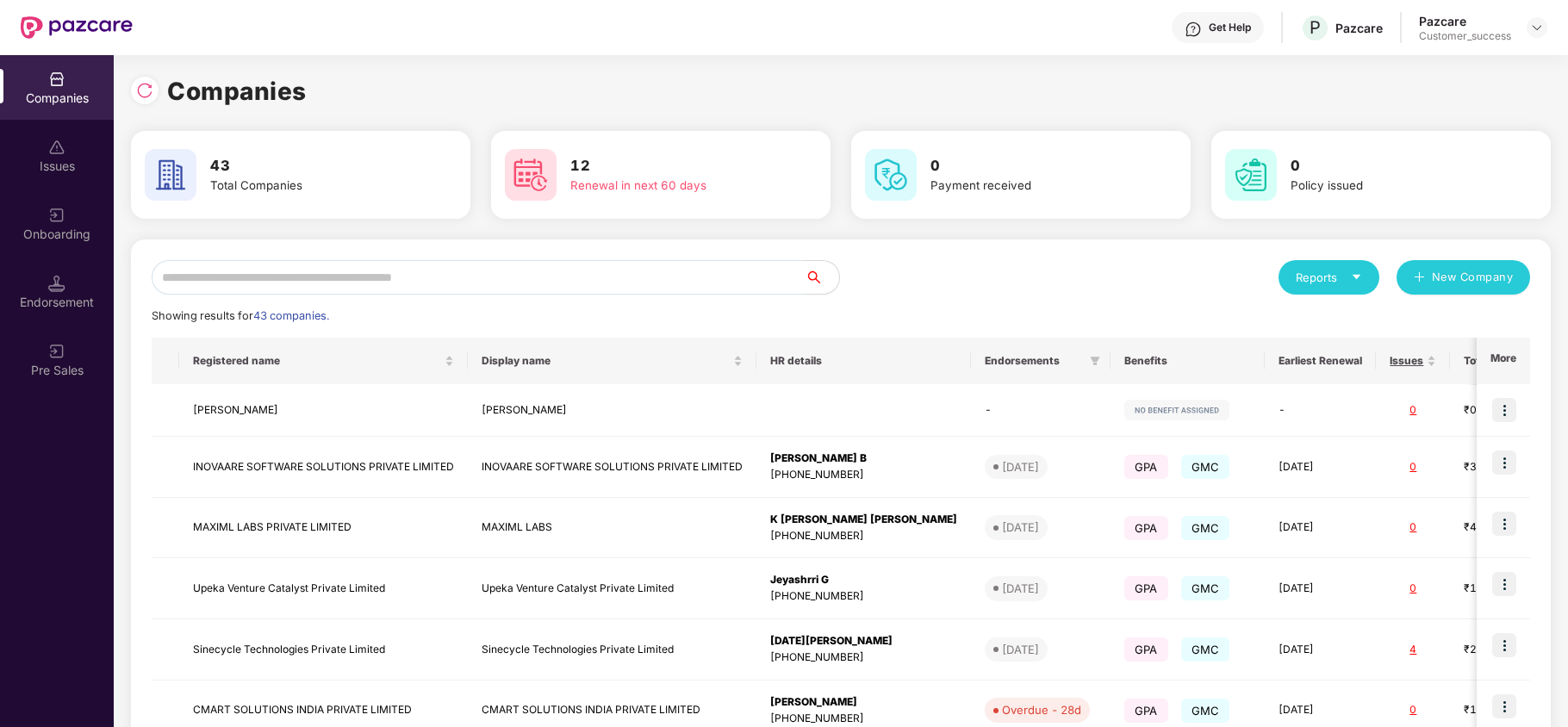
scroll to position [0, 1]
click at [140, 96] on img at bounding box center [144, 90] width 17 height 17
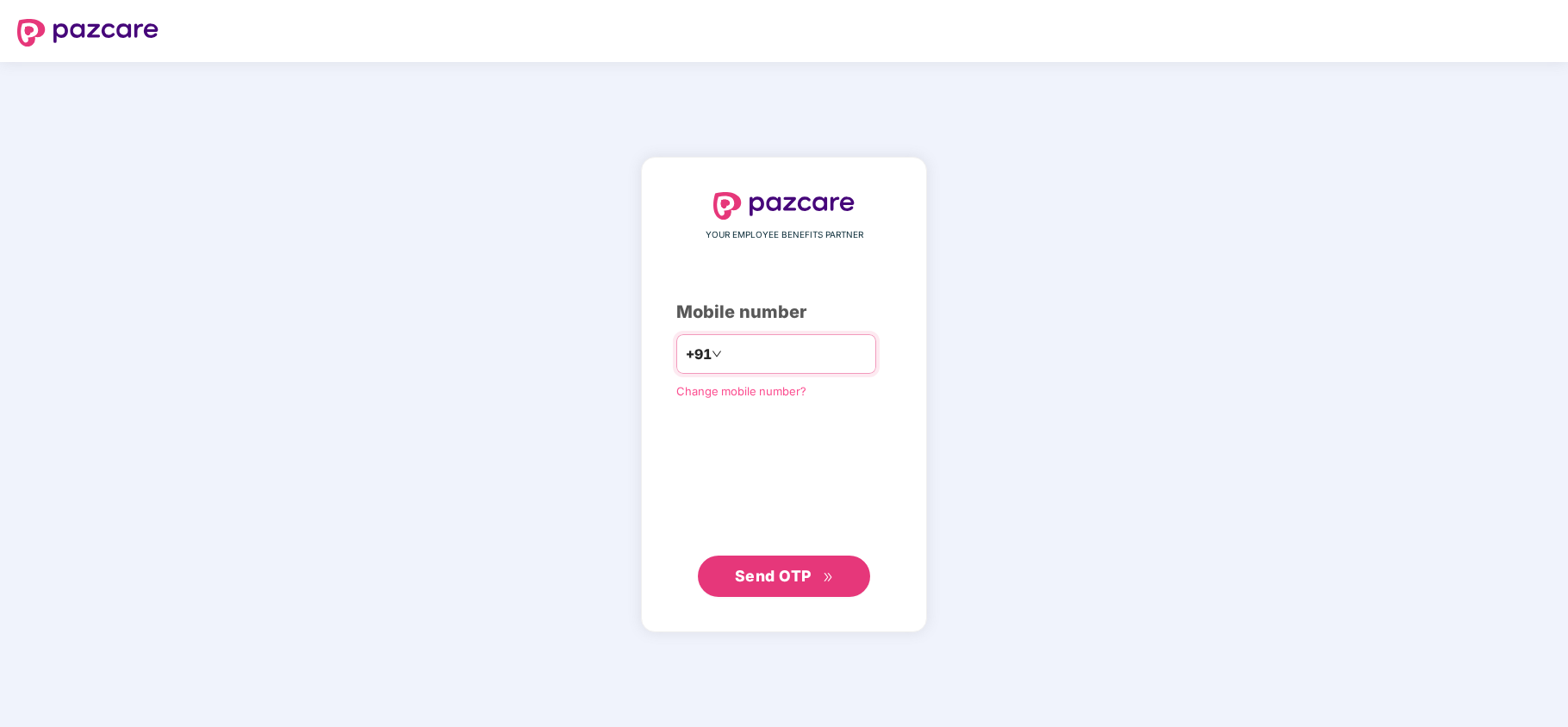
paste input "**********"
type input "**********"
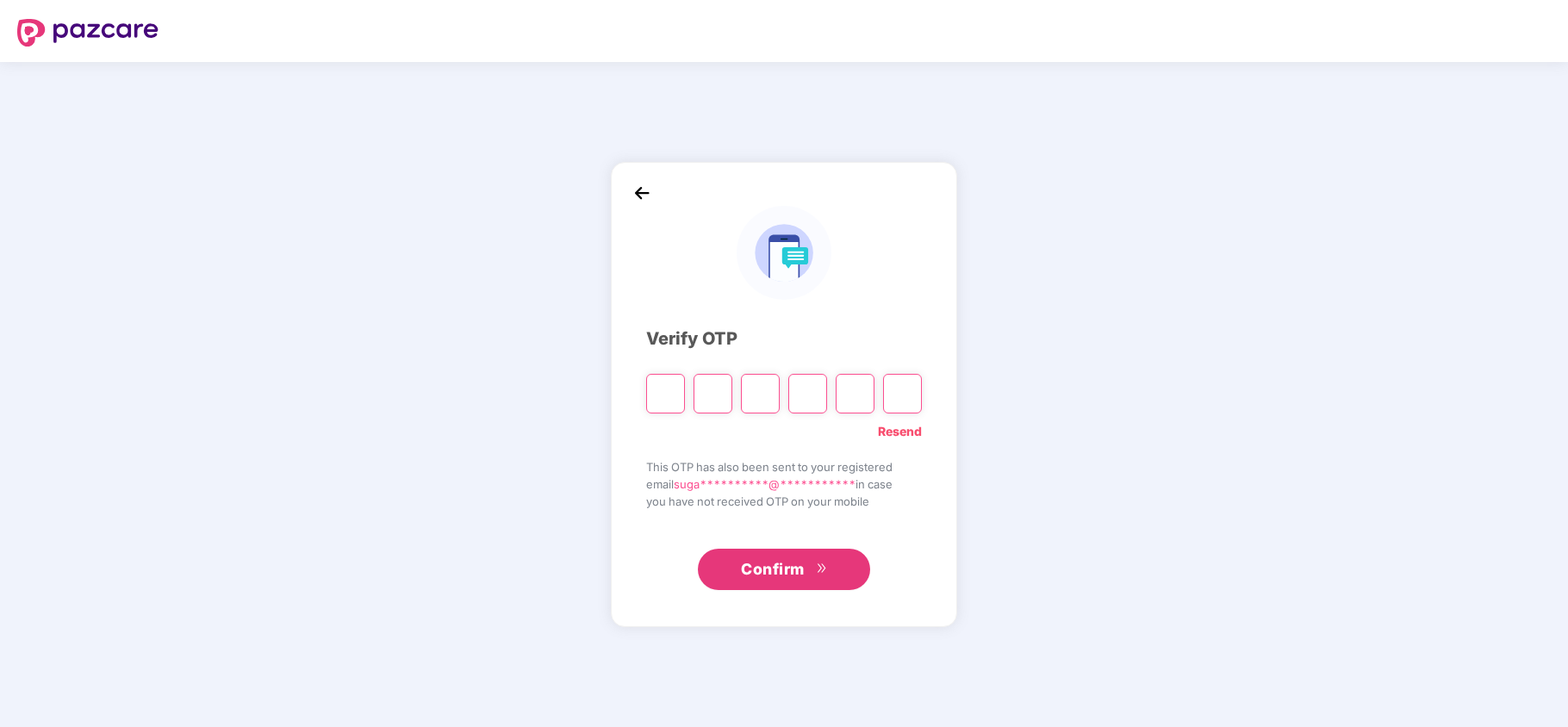
type input "*"
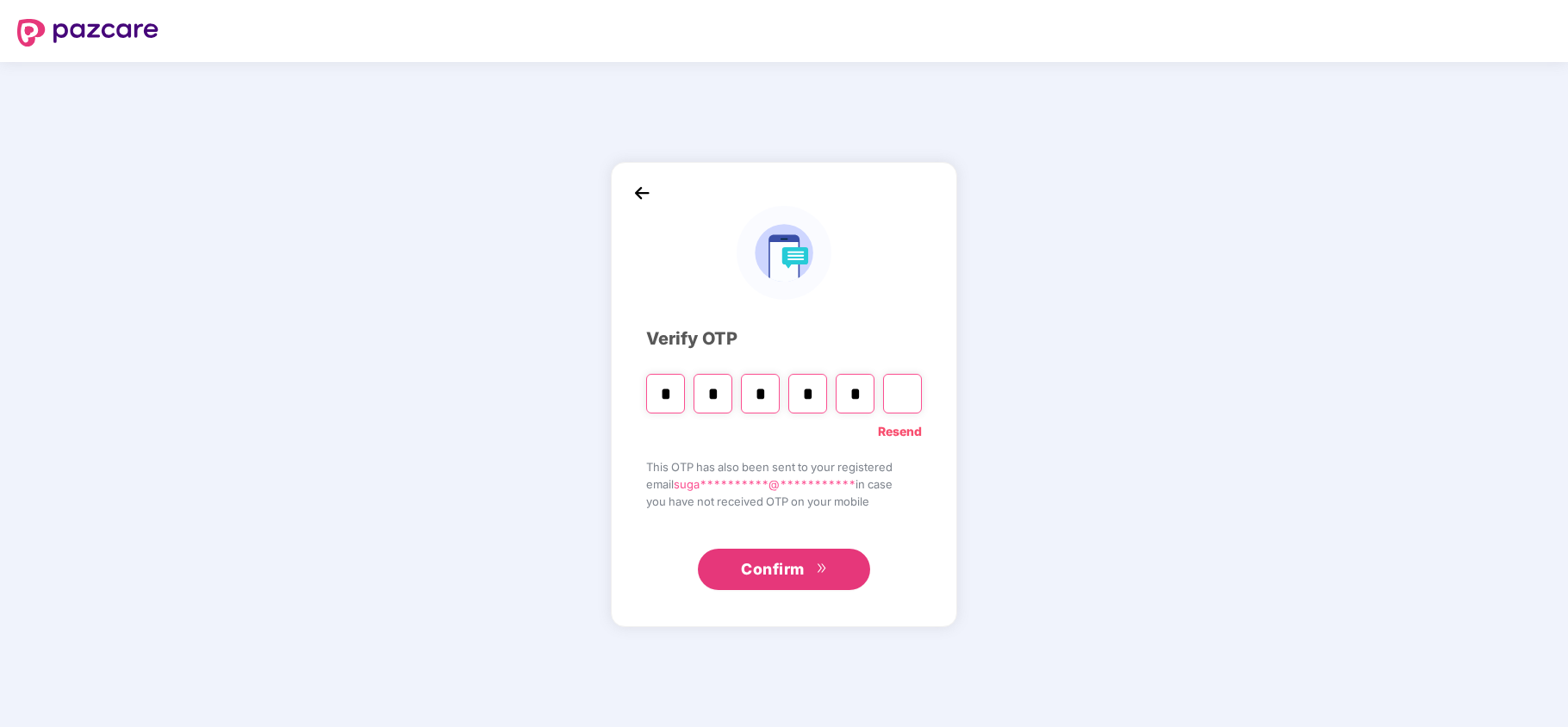
type input "*"
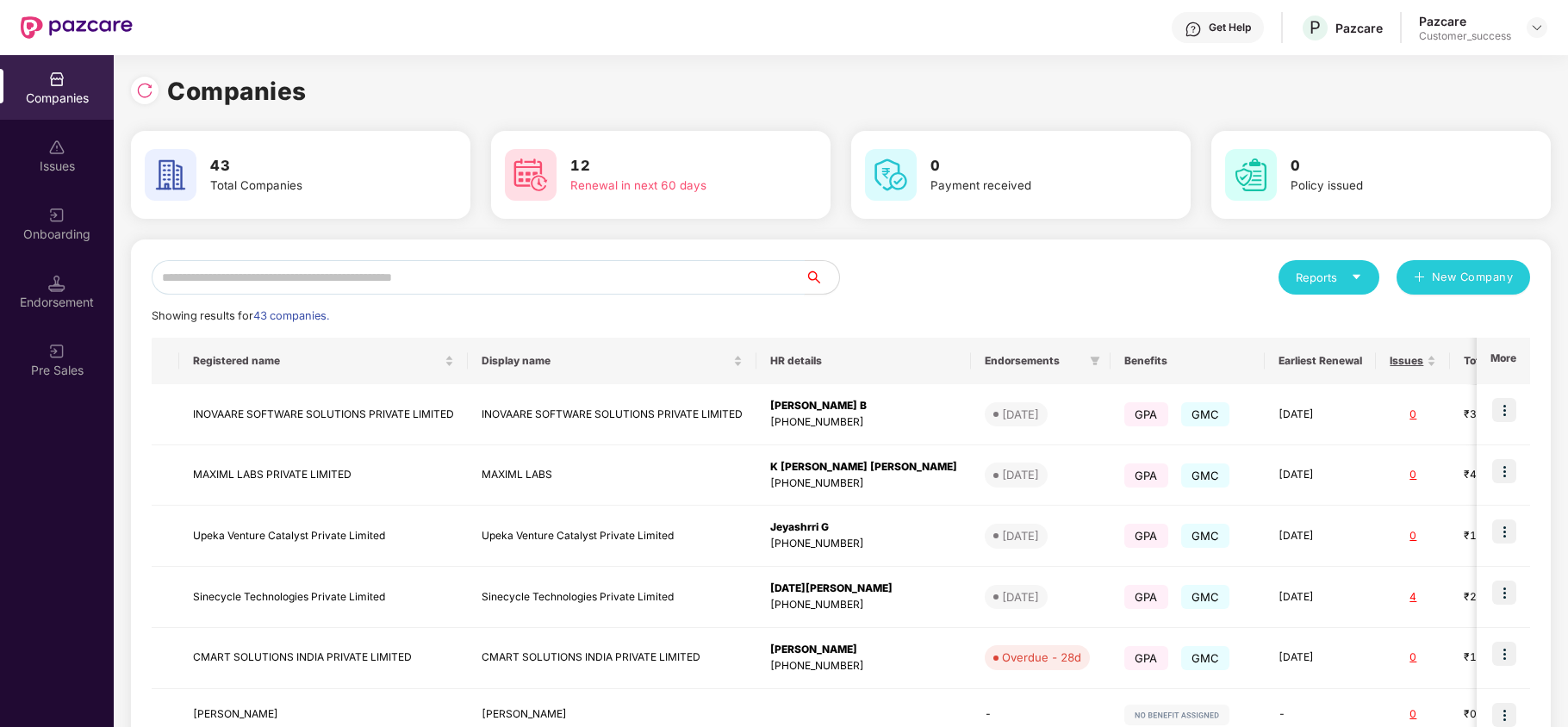
click at [407, 263] on input "text" at bounding box center [478, 276] width 653 height 34
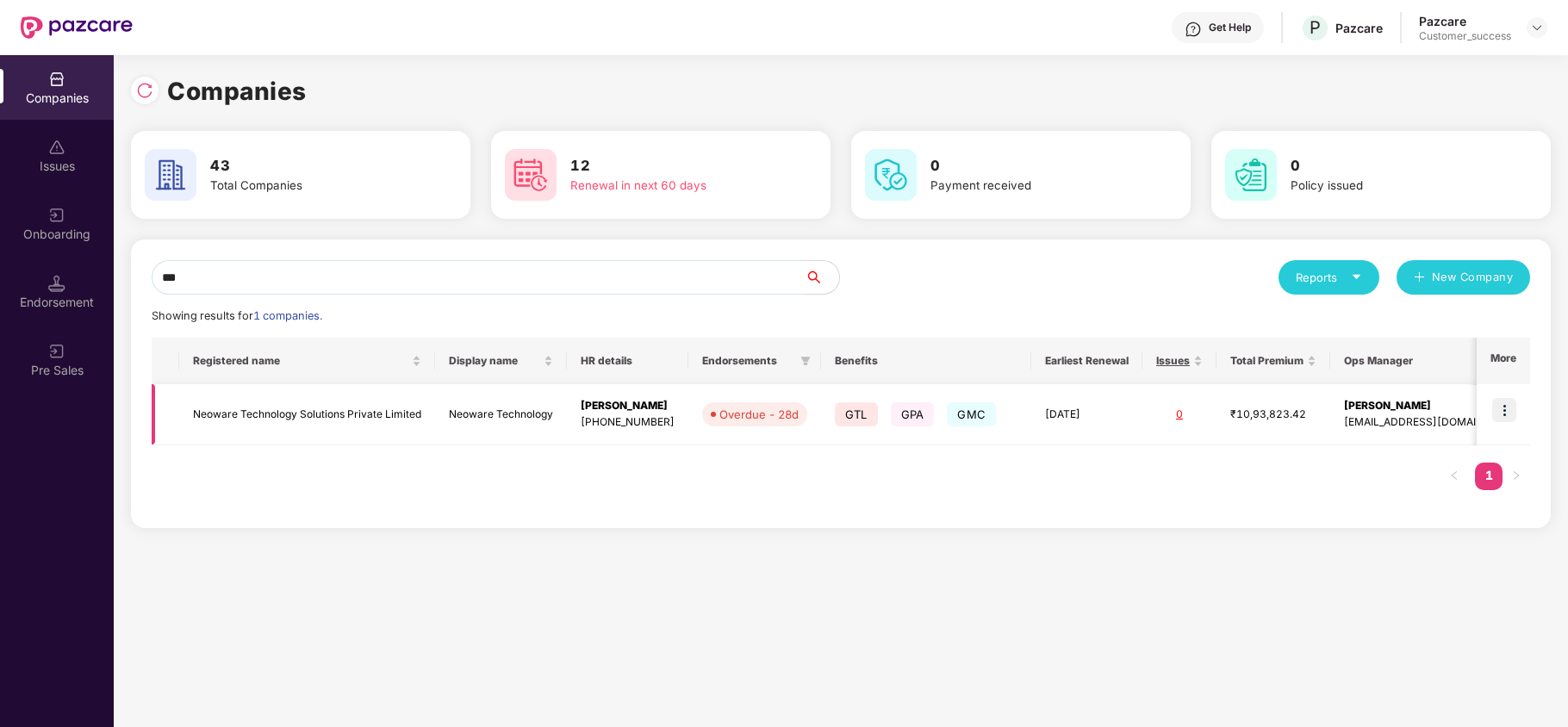
type input "***"
click at [1506, 410] on img at bounding box center [1503, 409] width 24 height 24
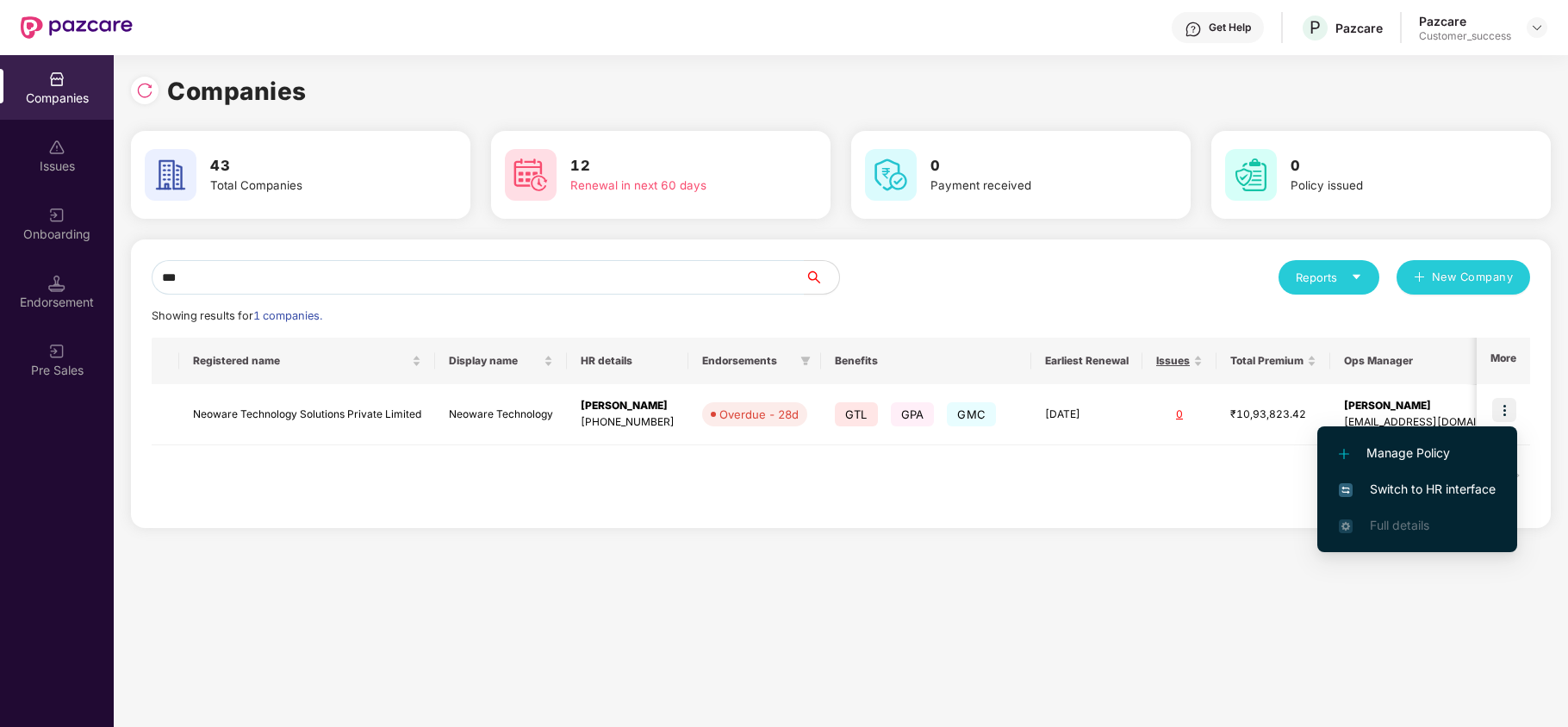
click at [1448, 486] on span "Switch to HR interface" at bounding box center [1416, 488] width 156 height 19
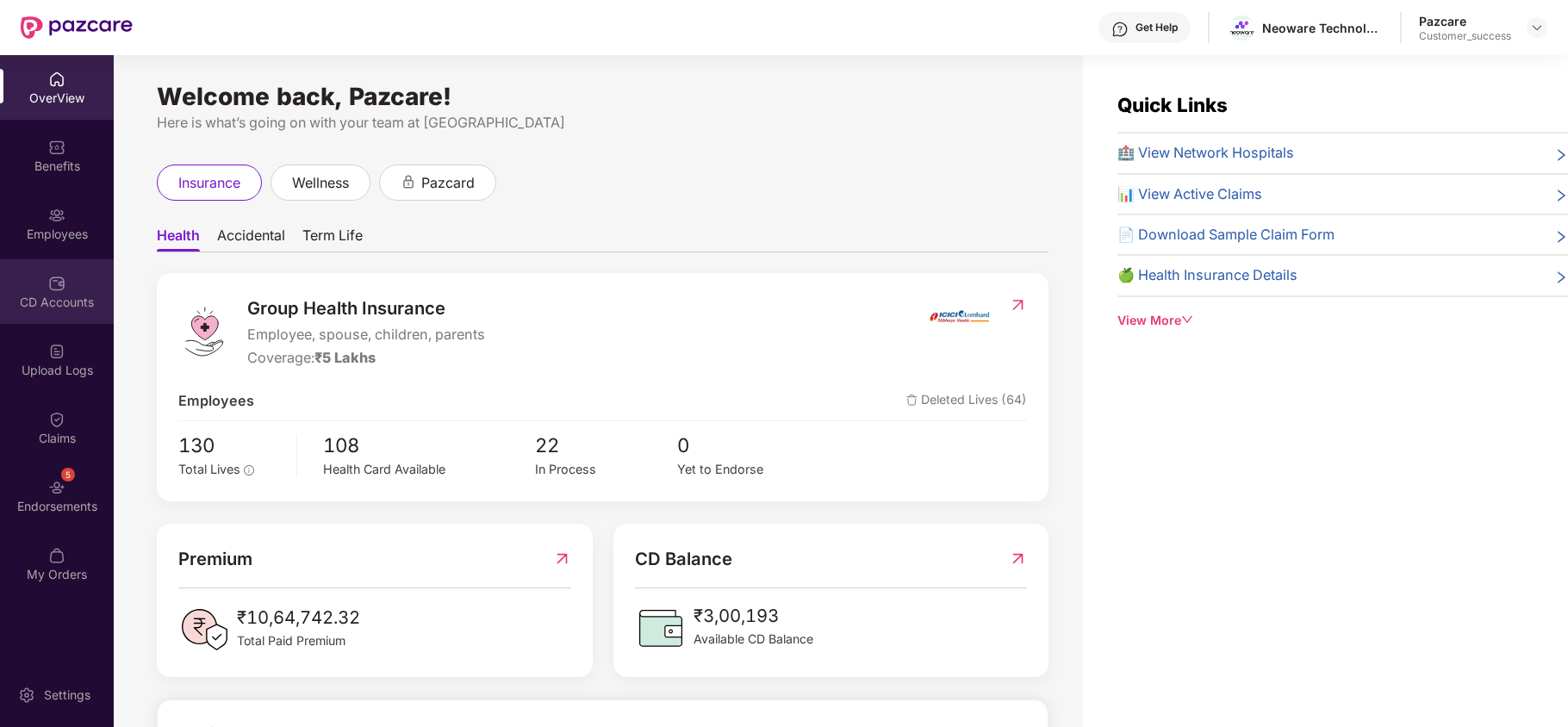
click at [57, 315] on div "CD Accounts" at bounding box center [57, 291] width 114 height 64
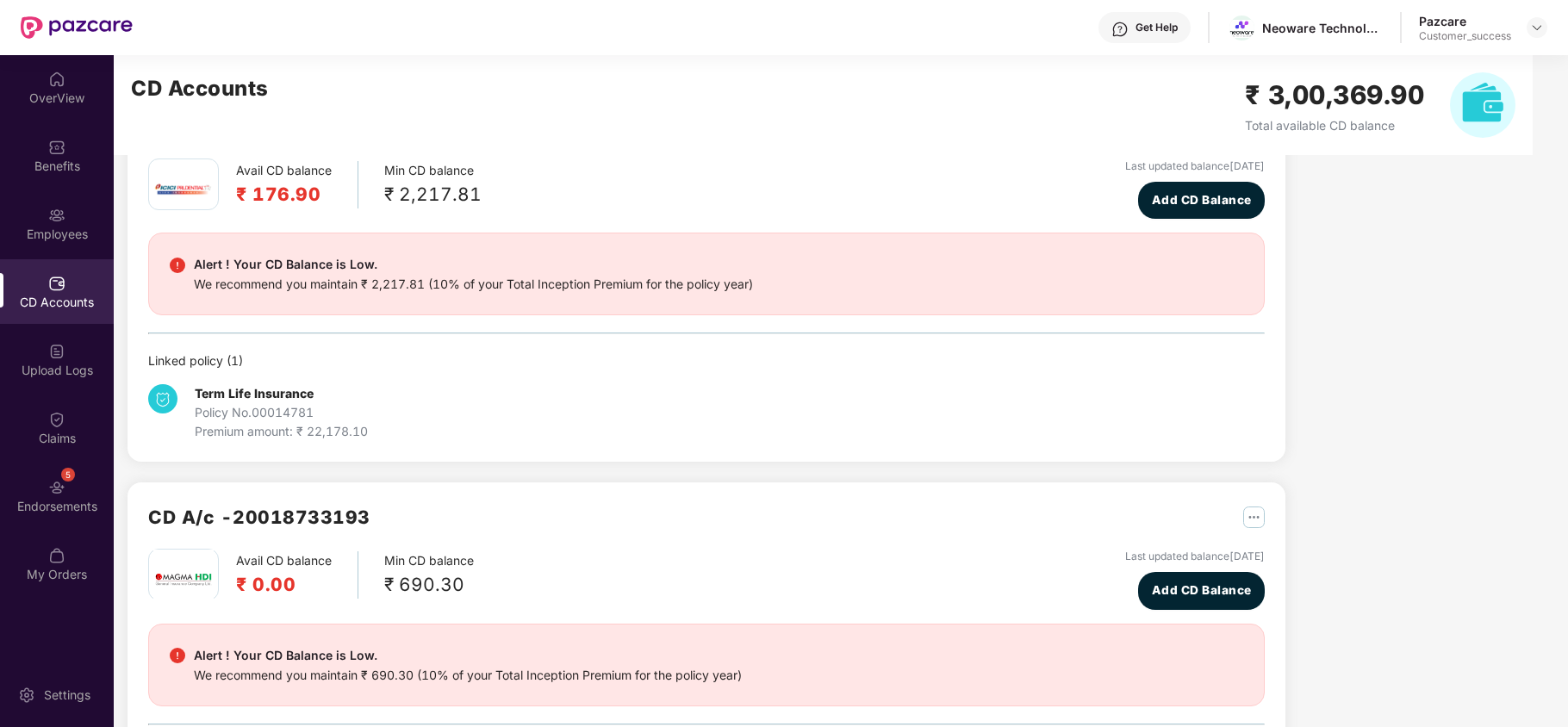
scroll to position [379, 0]
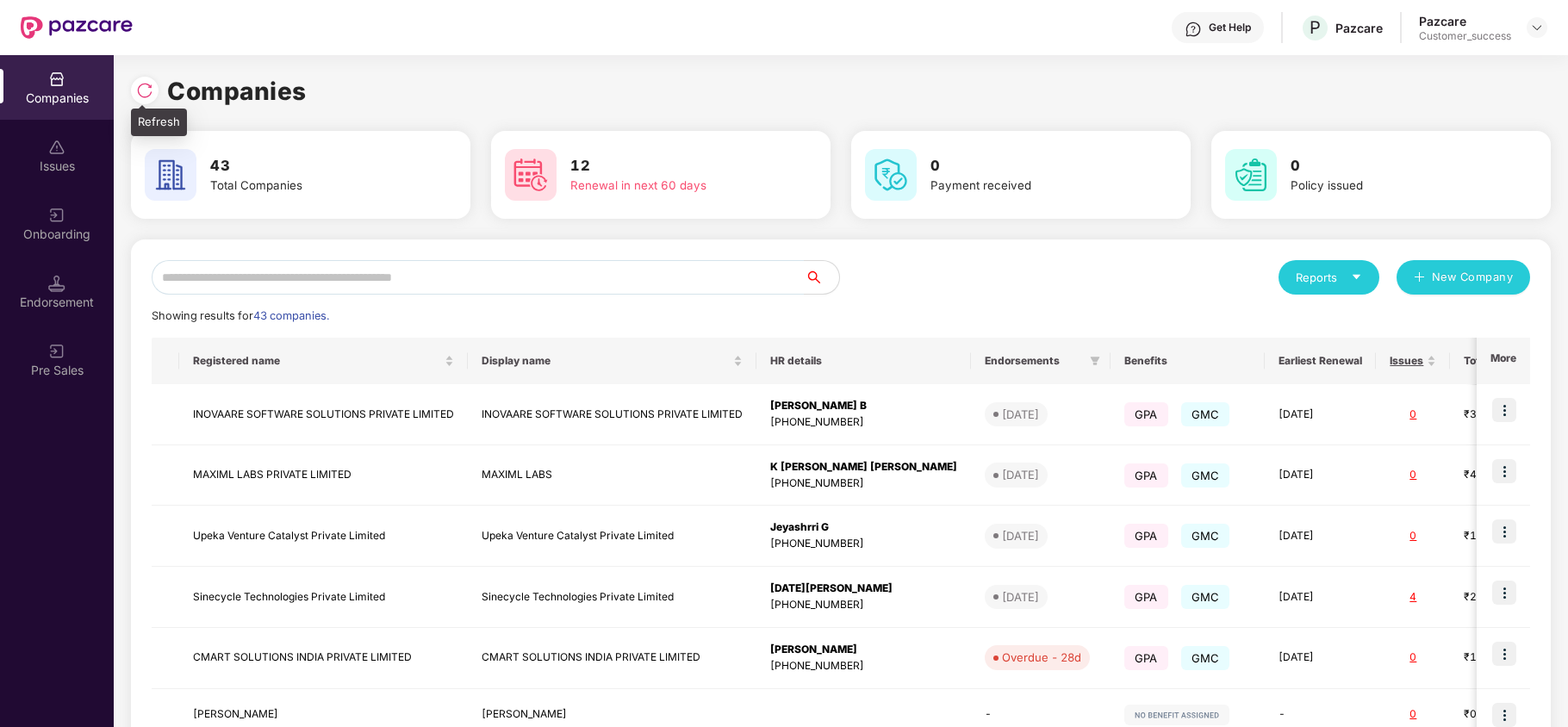
click at [143, 91] on img at bounding box center [144, 90] width 17 height 17
click at [140, 95] on img at bounding box center [144, 90] width 17 height 17
click at [139, 87] on img at bounding box center [144, 90] width 17 height 17
click at [153, 87] on div at bounding box center [144, 90] width 27 height 27
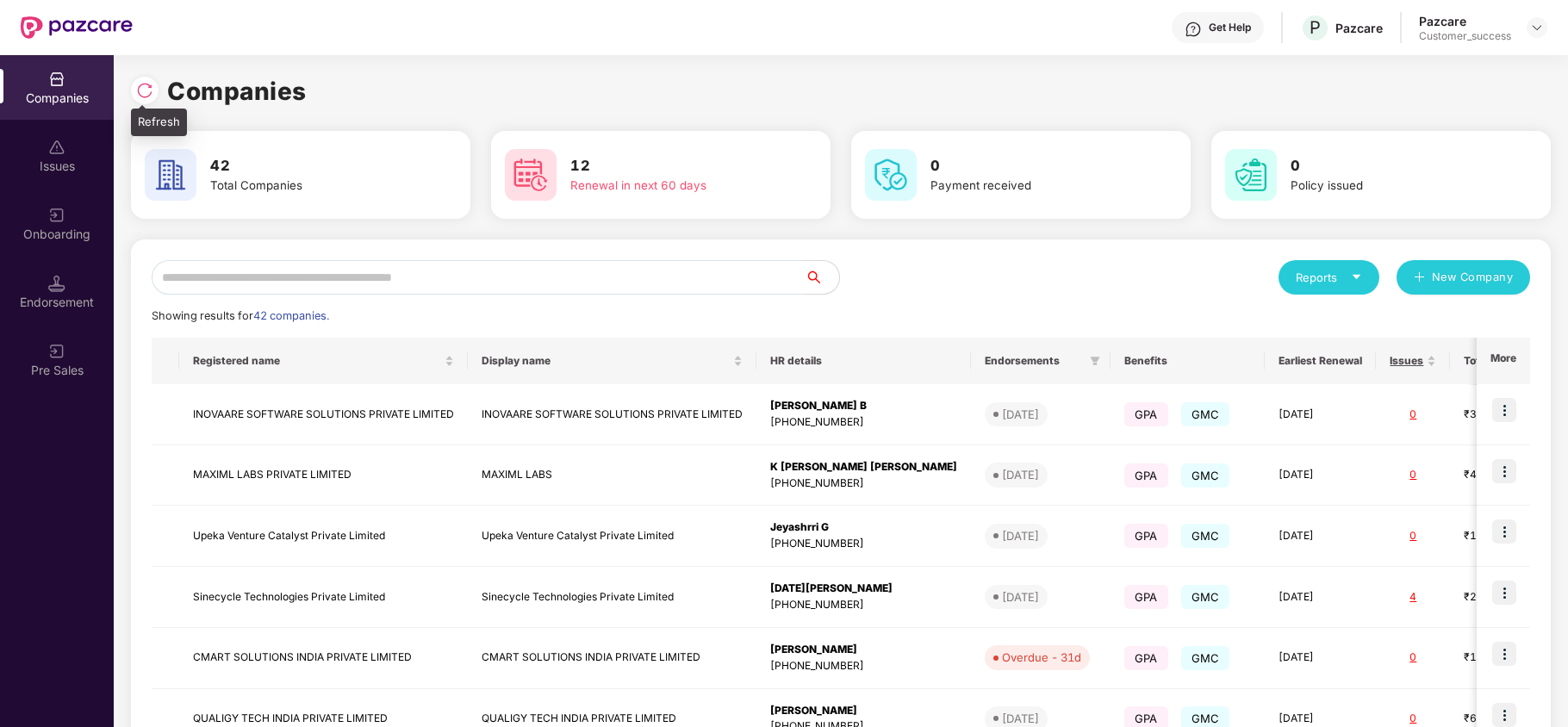
click at [147, 93] on img at bounding box center [144, 90] width 17 height 17
click at [532, 277] on input "text" at bounding box center [478, 276] width 653 height 34
click at [146, 87] on img at bounding box center [144, 90] width 17 height 17
click at [396, 276] on input "text" at bounding box center [478, 276] width 653 height 34
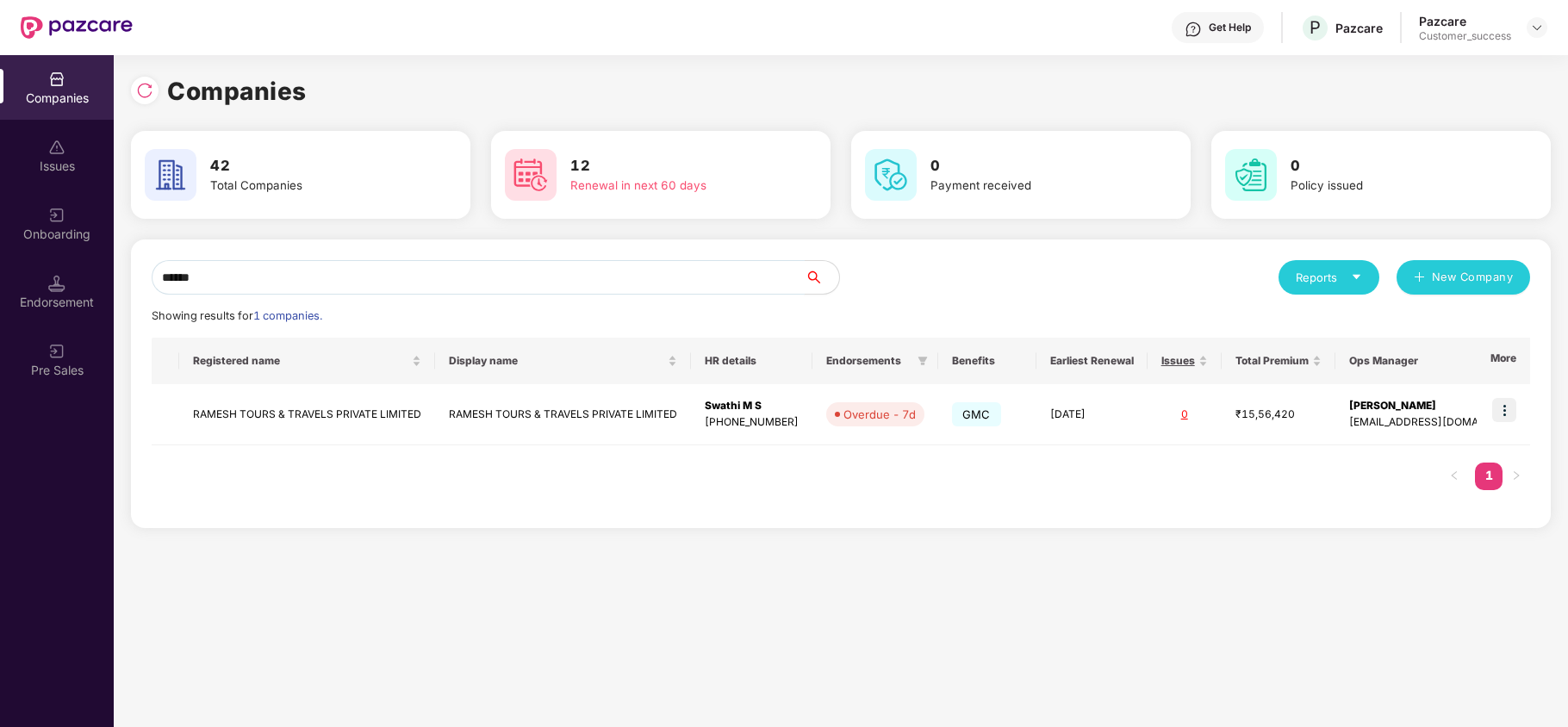
click at [247, 276] on input "******" at bounding box center [478, 276] width 653 height 34
type input "*"
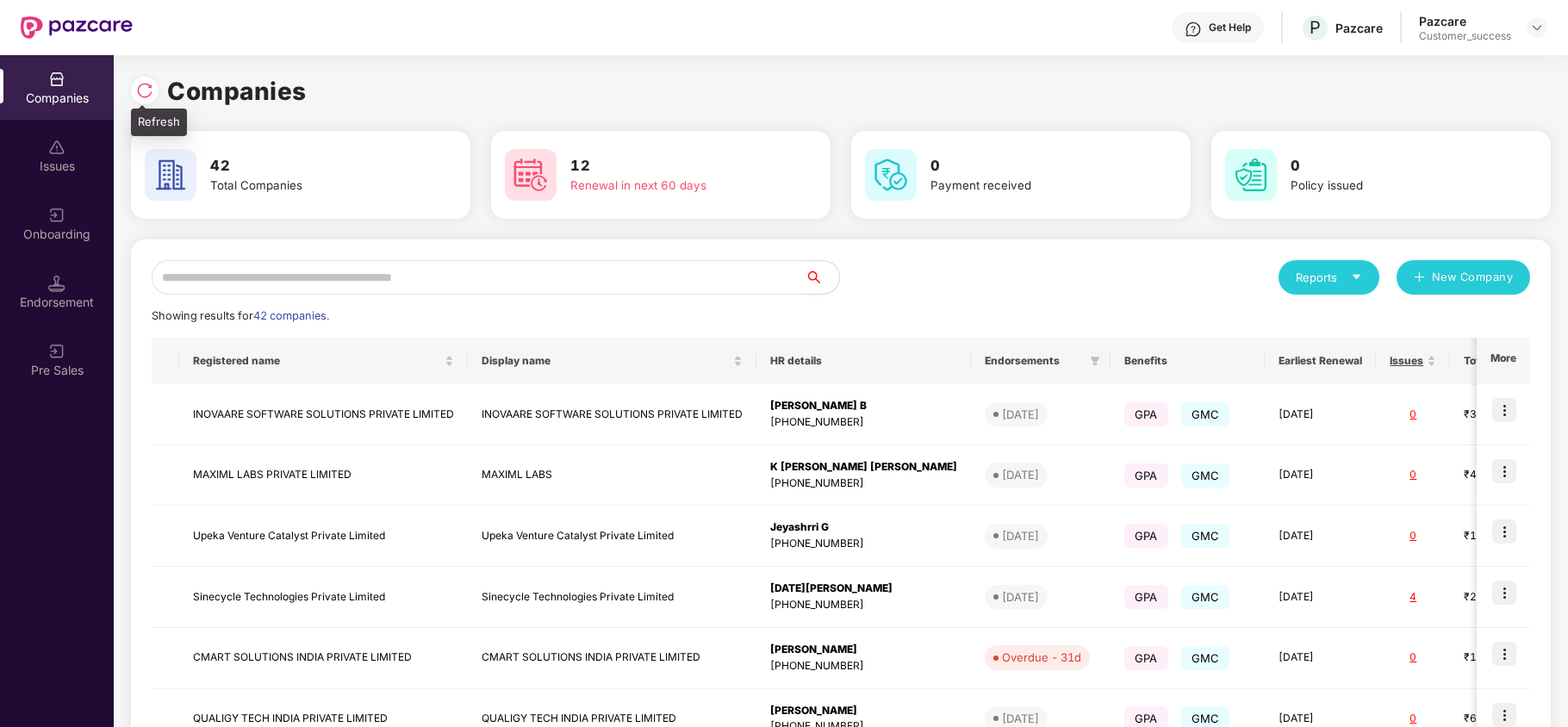
click at [149, 101] on div at bounding box center [144, 90] width 27 height 27
click at [434, 270] on input "text" at bounding box center [478, 276] width 653 height 34
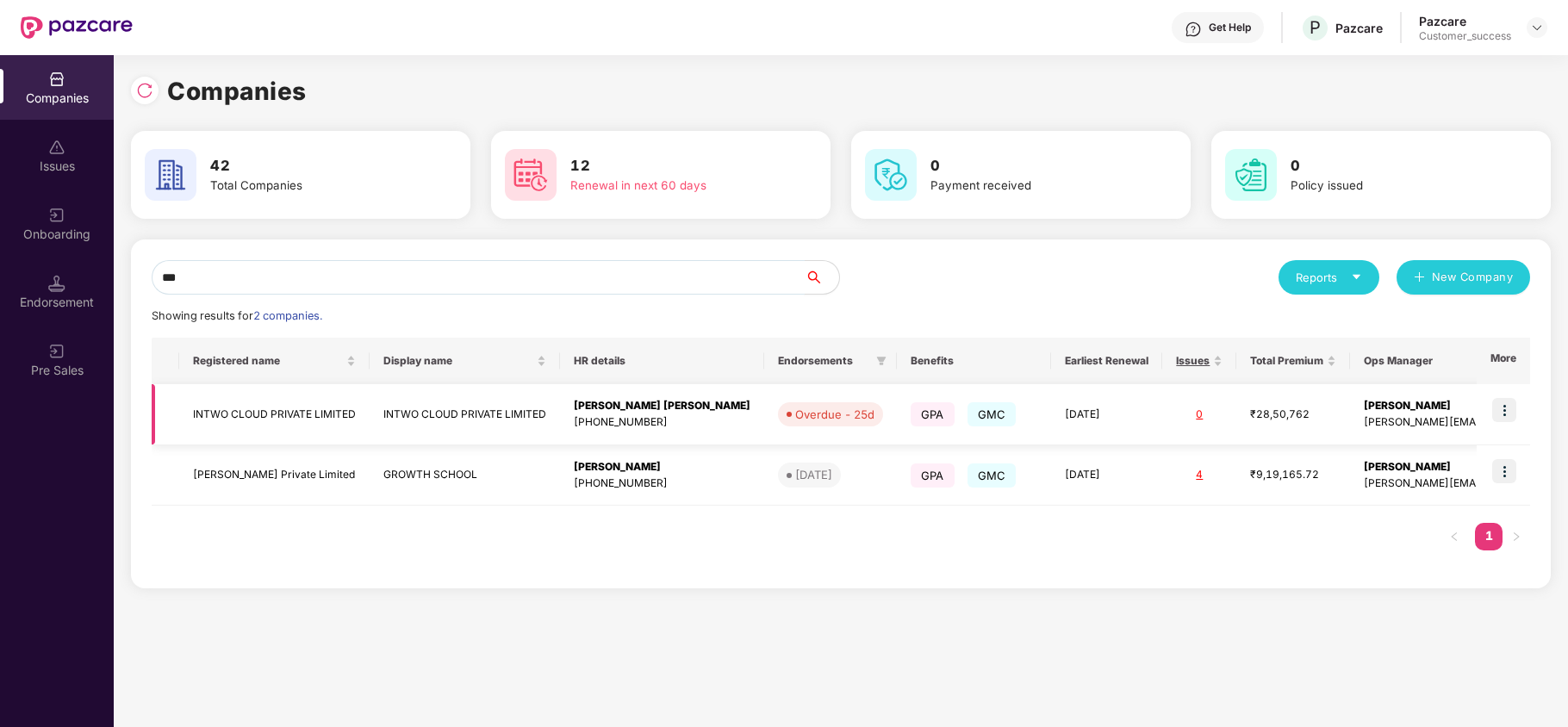
type input "***"
click at [1513, 400] on img at bounding box center [1503, 409] width 24 height 24
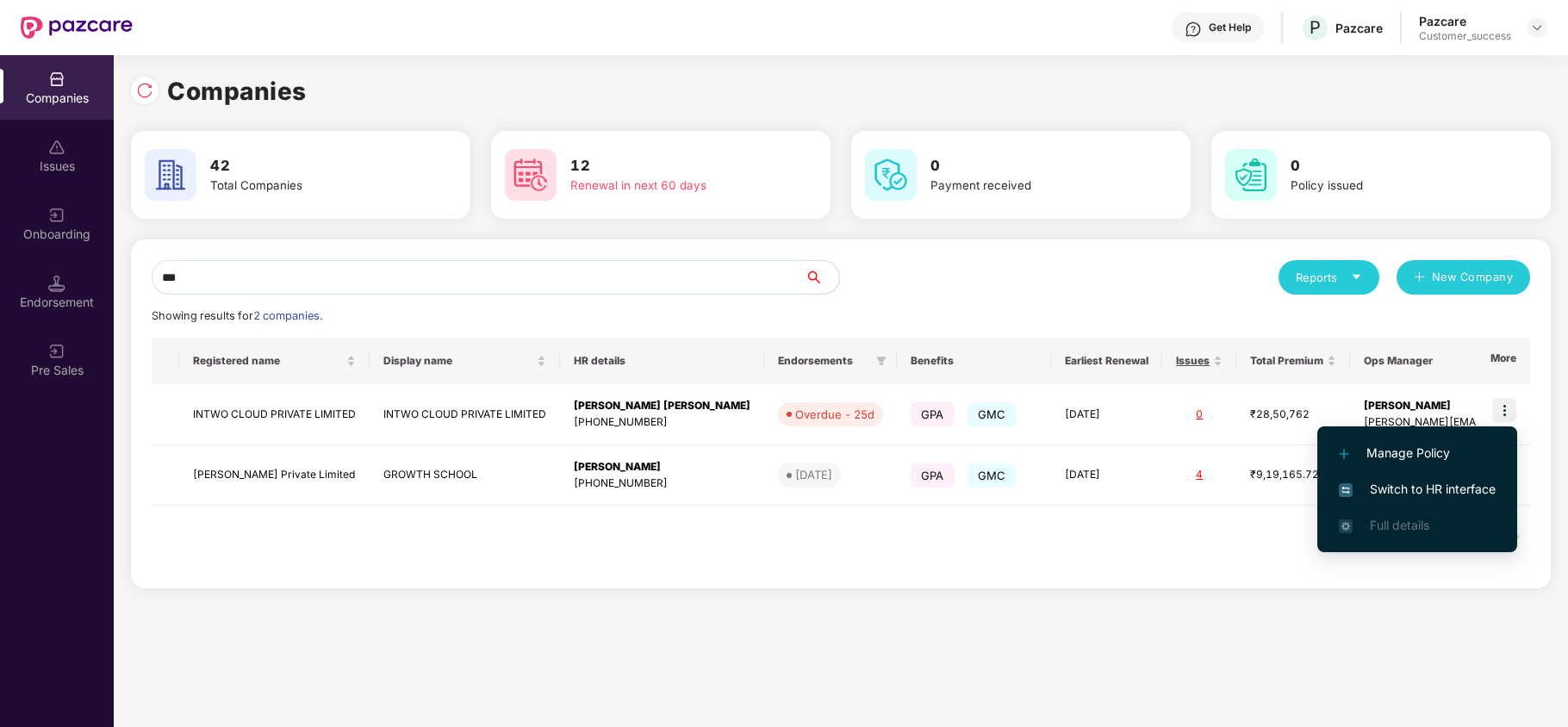
click at [1425, 484] on span "Switch to HR interface" at bounding box center [1416, 488] width 156 height 19
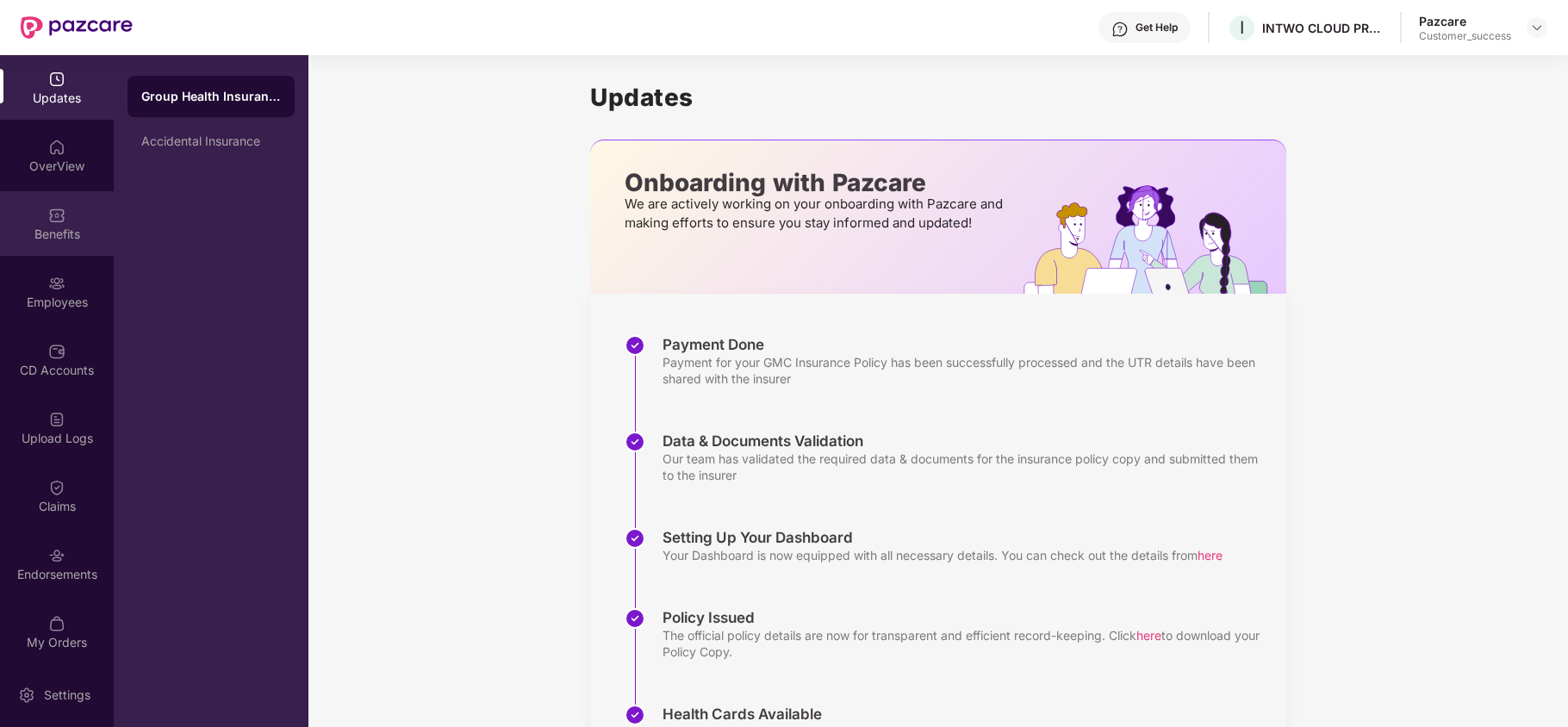
click at [78, 220] on div "Benefits" at bounding box center [57, 223] width 114 height 64
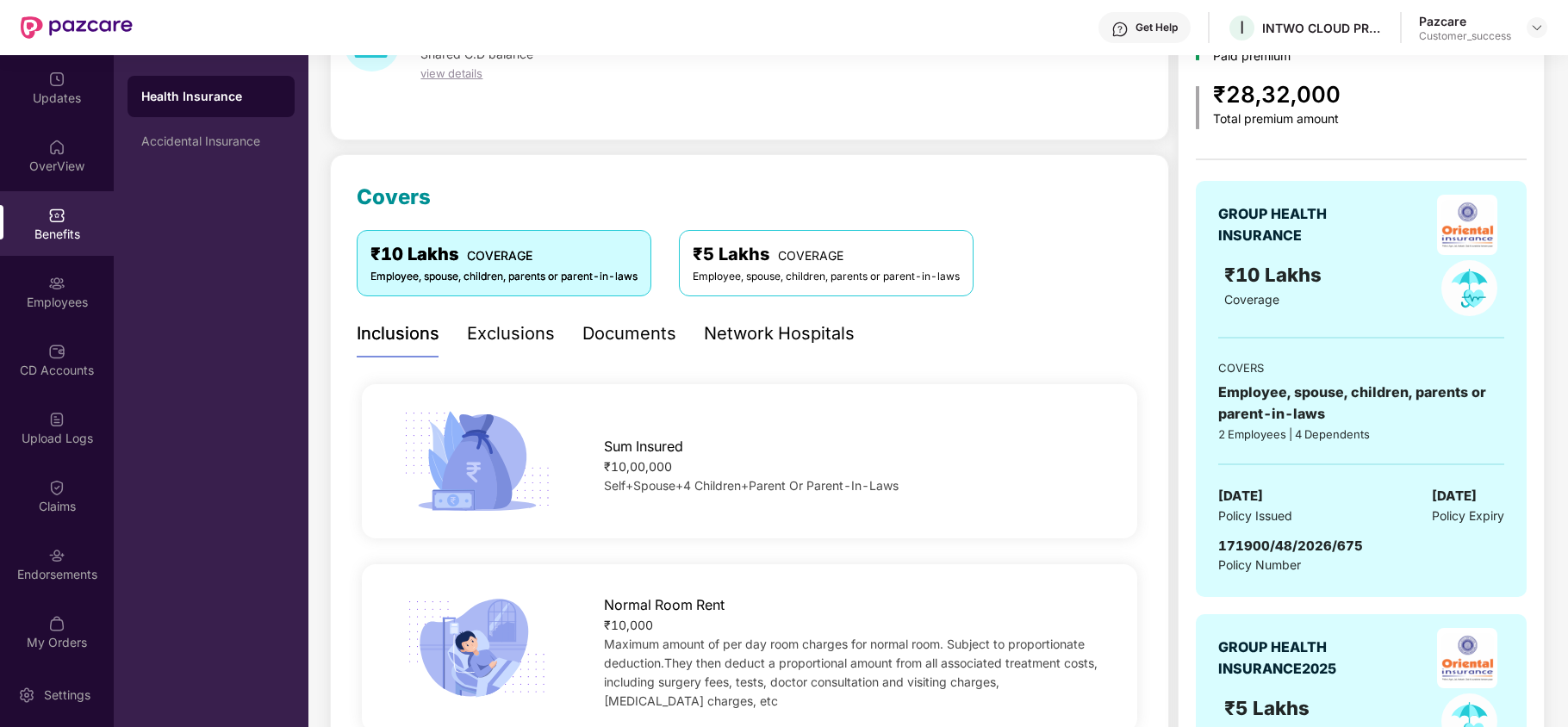
scroll to position [125, 0]
click at [63, 305] on div "Employees" at bounding box center [57, 301] width 114 height 17
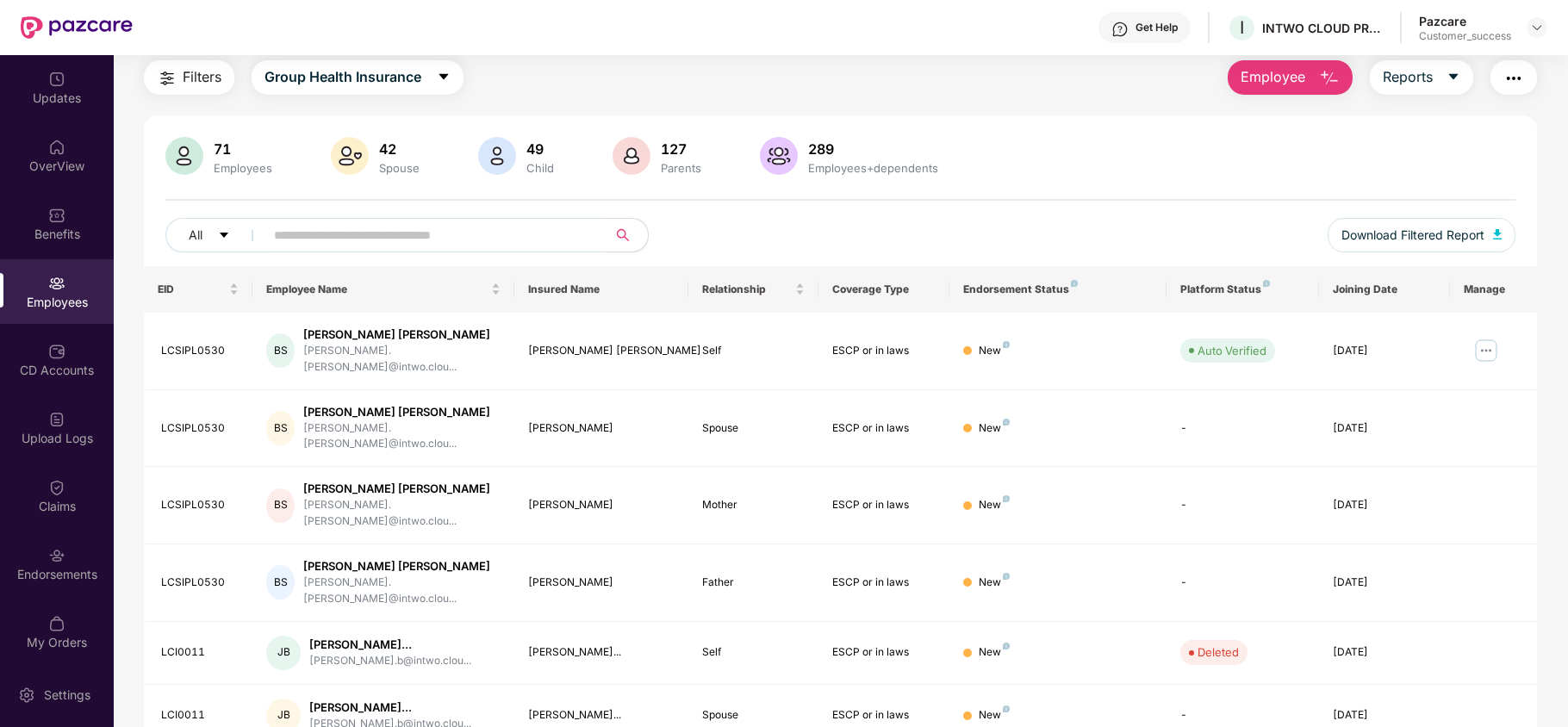
scroll to position [125, 0]
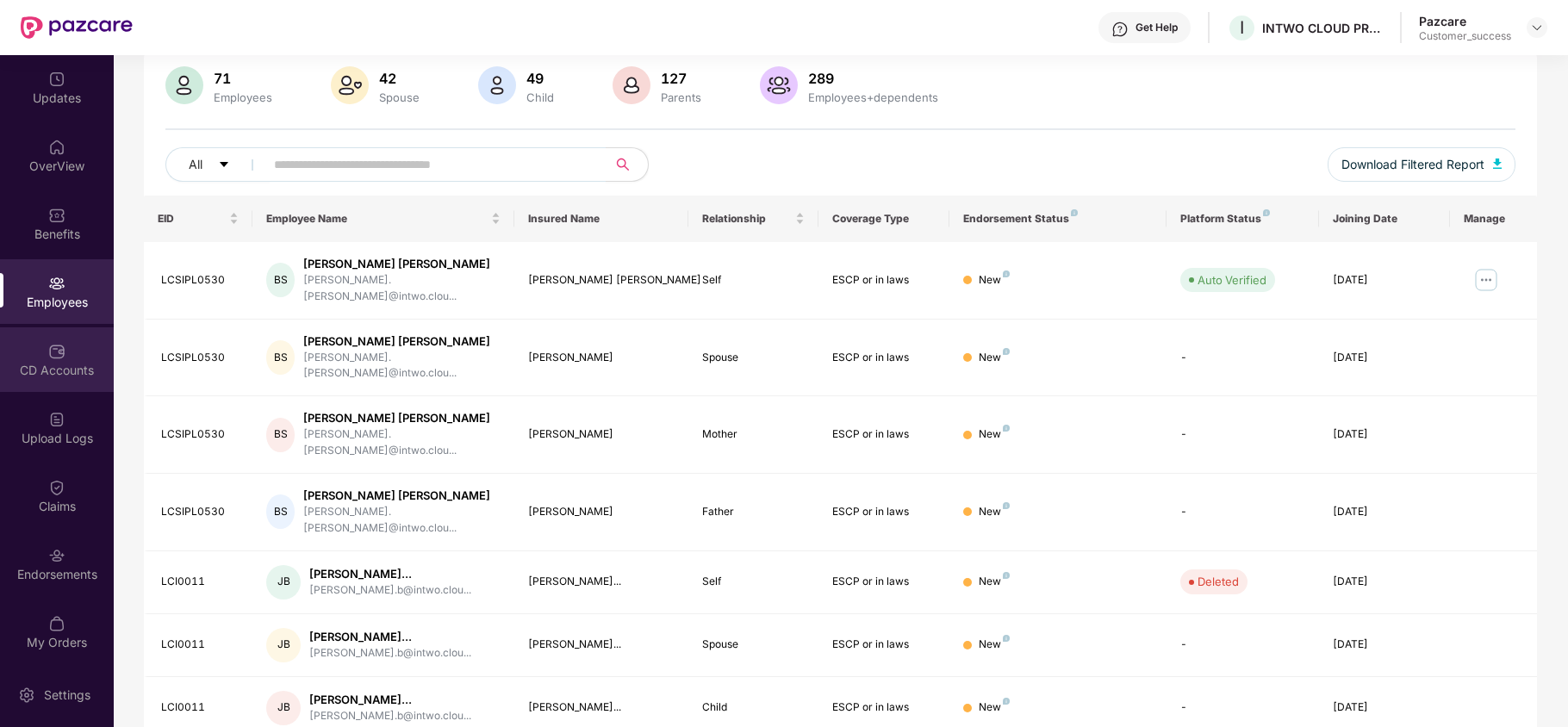
click at [38, 350] on div "CD Accounts" at bounding box center [57, 359] width 114 height 64
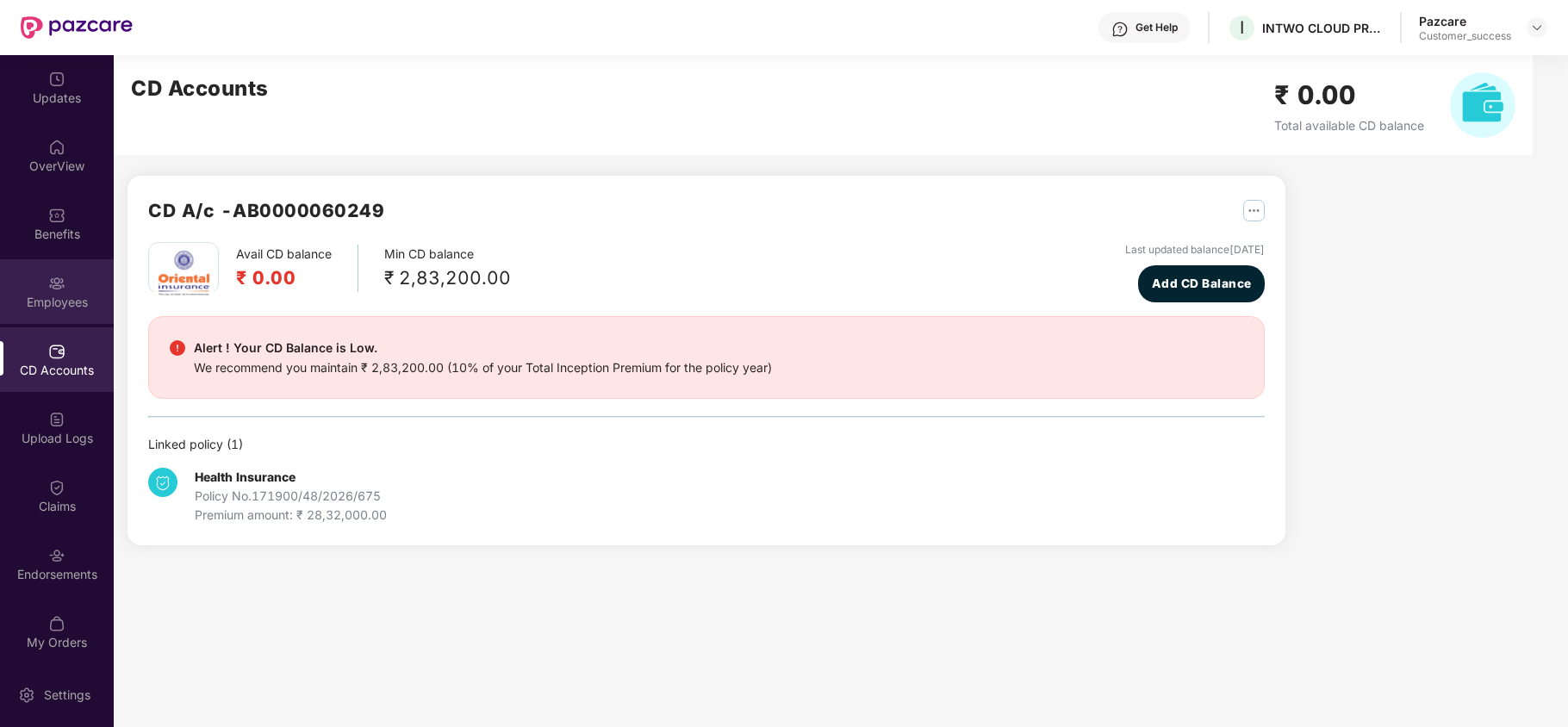
click at [52, 314] on div "Employees" at bounding box center [57, 291] width 114 height 64
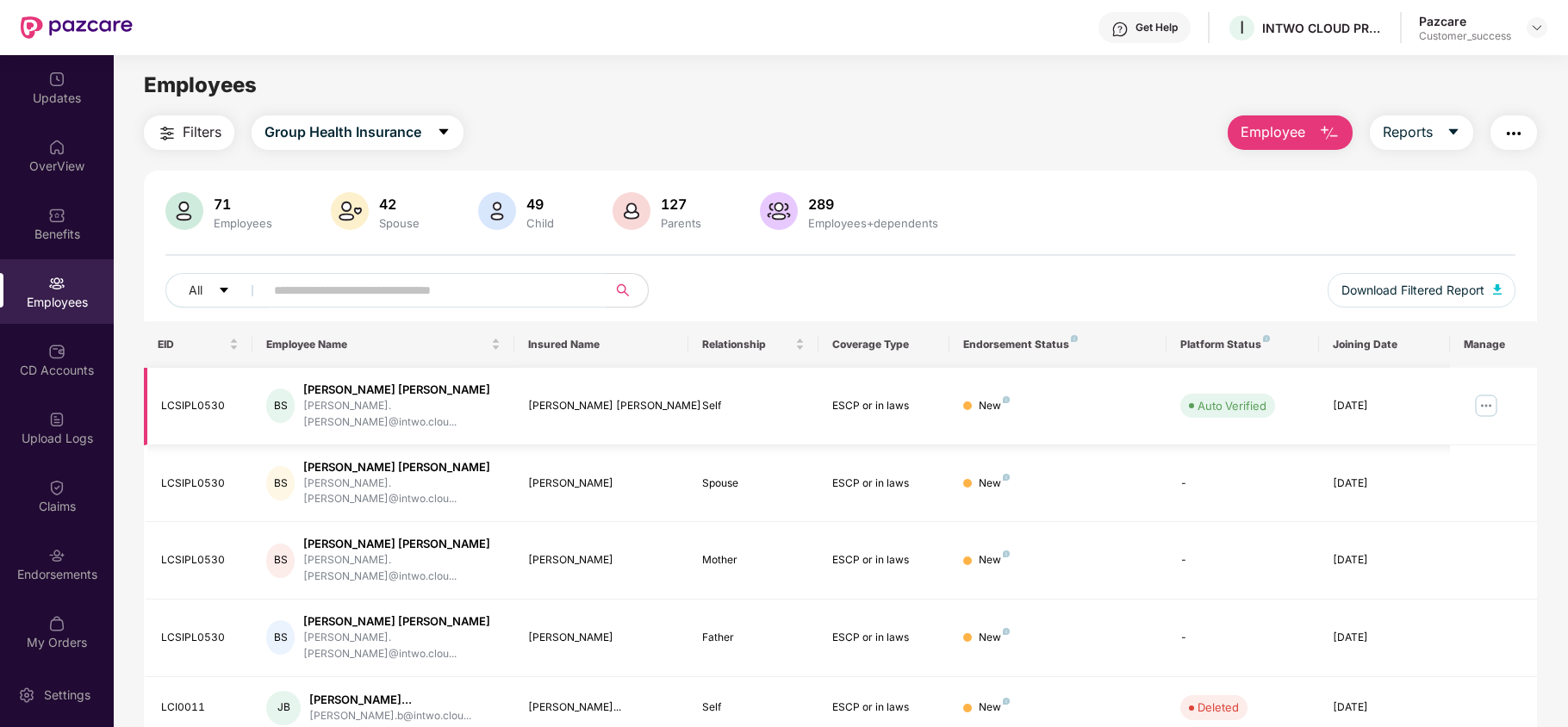
click at [1490, 394] on img at bounding box center [1485, 405] width 27 height 27
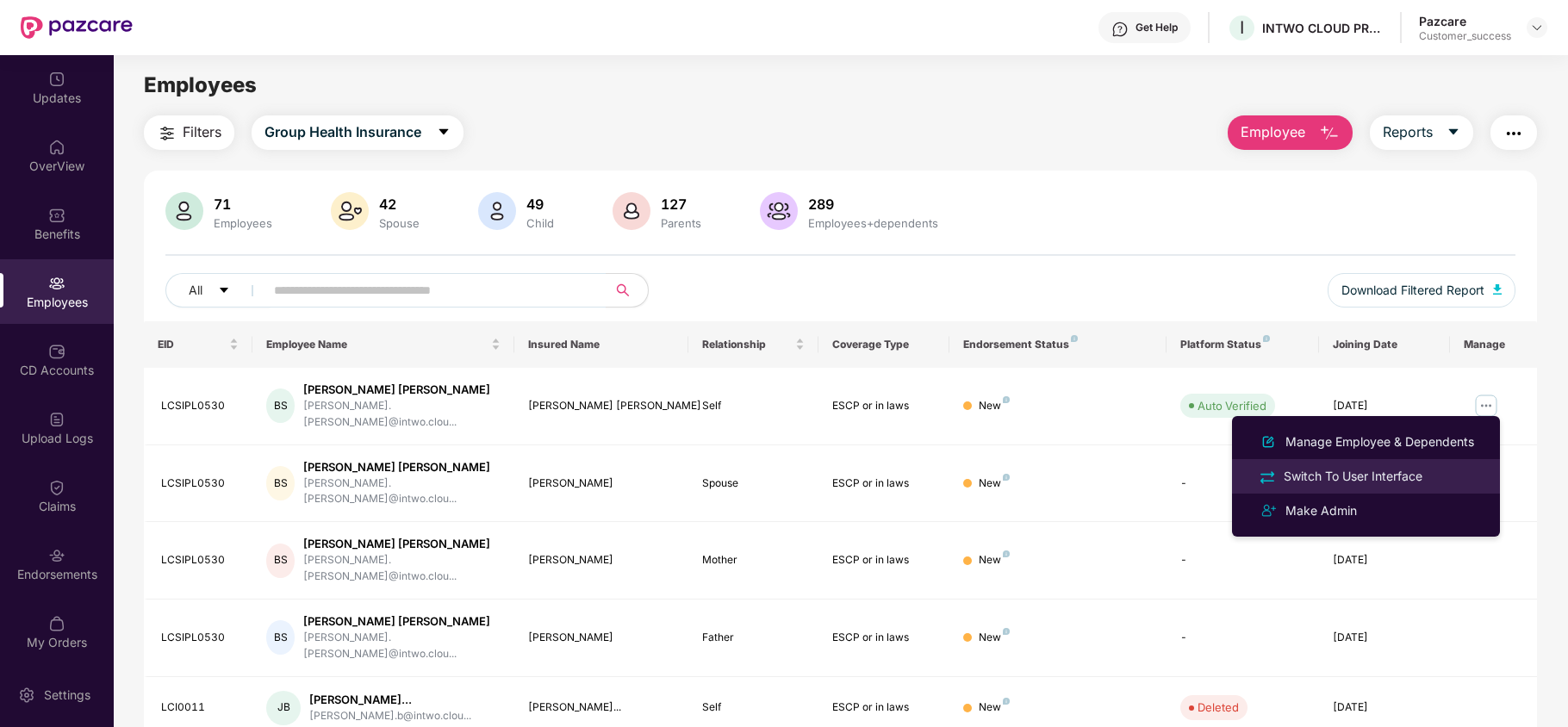
click at [1328, 469] on div "Switch To User Interface" at bounding box center [1352, 475] width 146 height 19
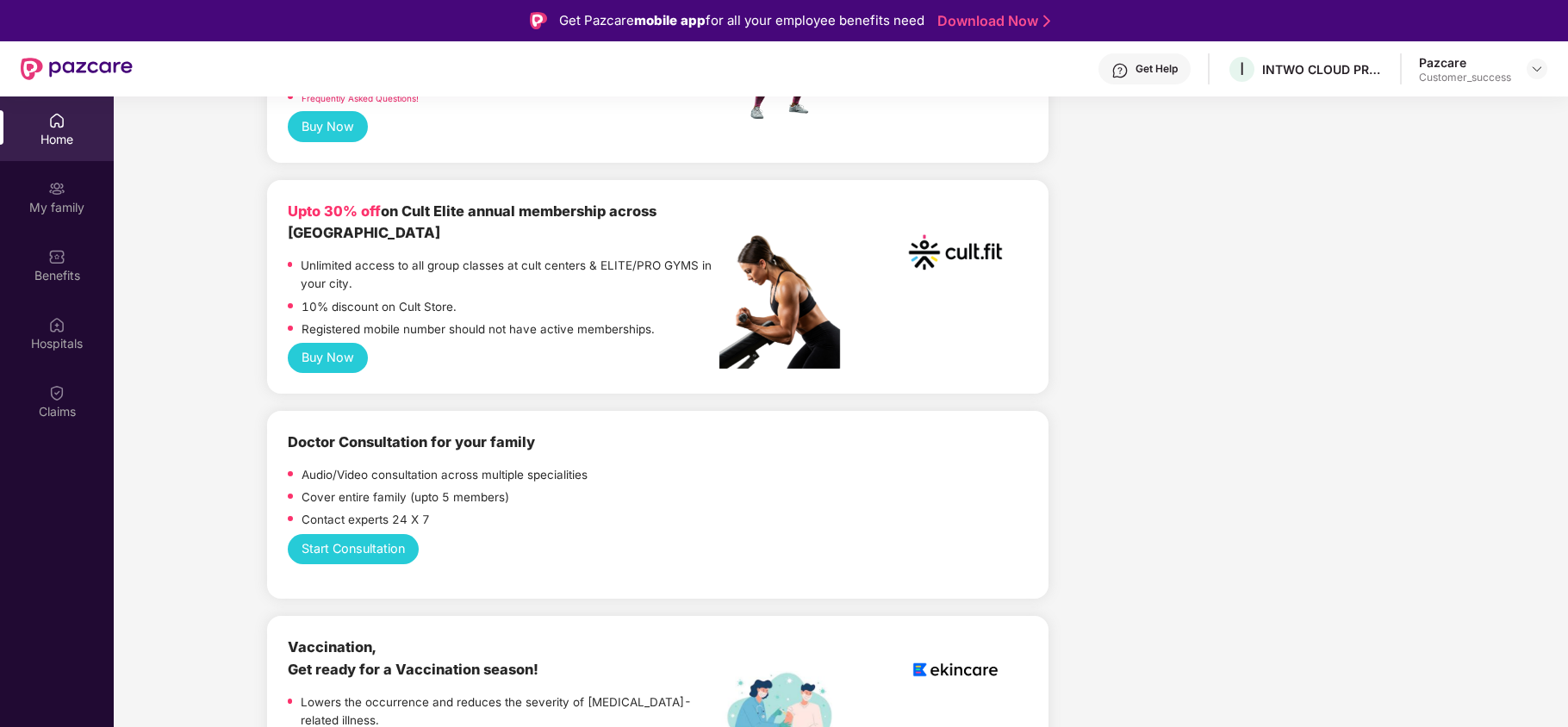
scroll to position [613, 0]
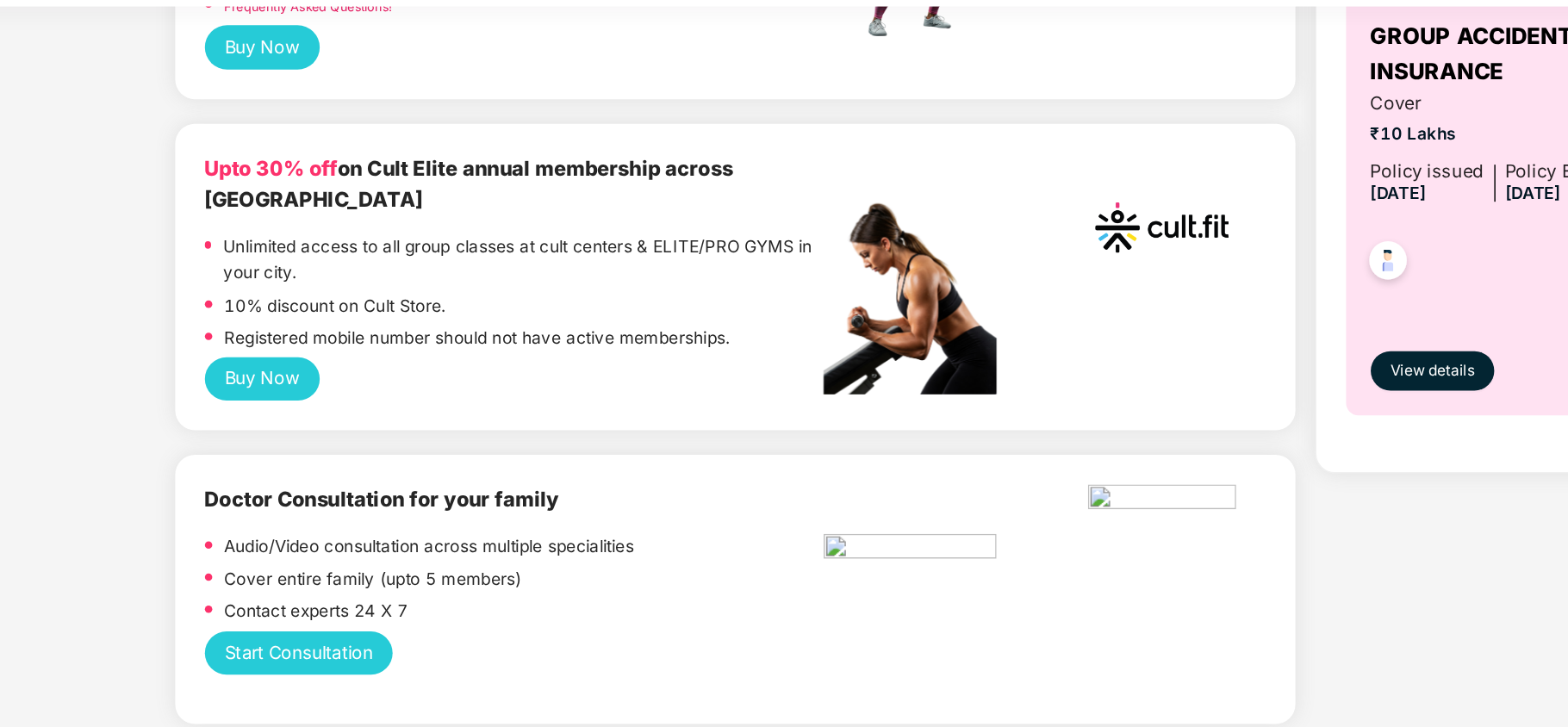
click at [338, 341] on button "Buy Now" at bounding box center [328, 356] width 81 height 30
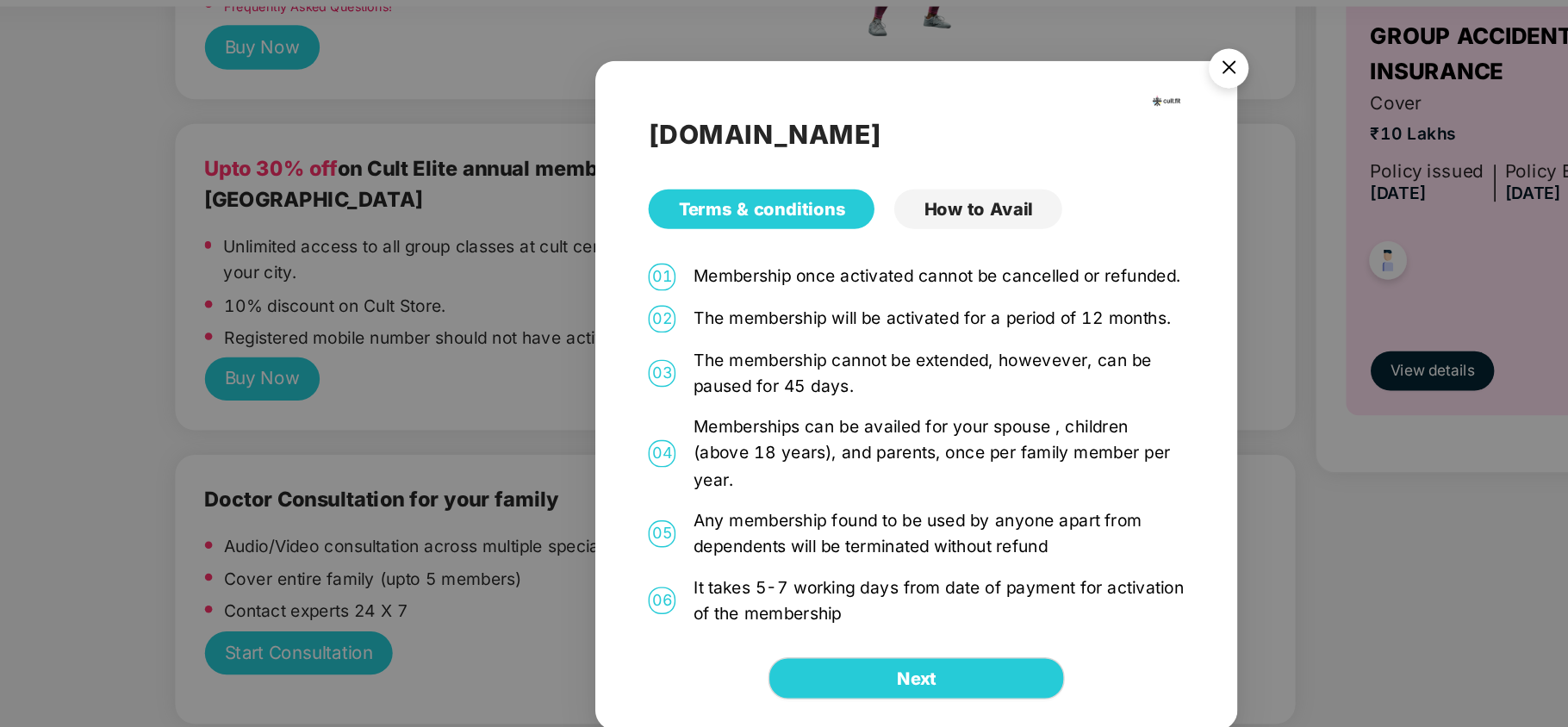
click at [822, 250] on div "How to Avail" at bounding box center [826, 237] width 118 height 27
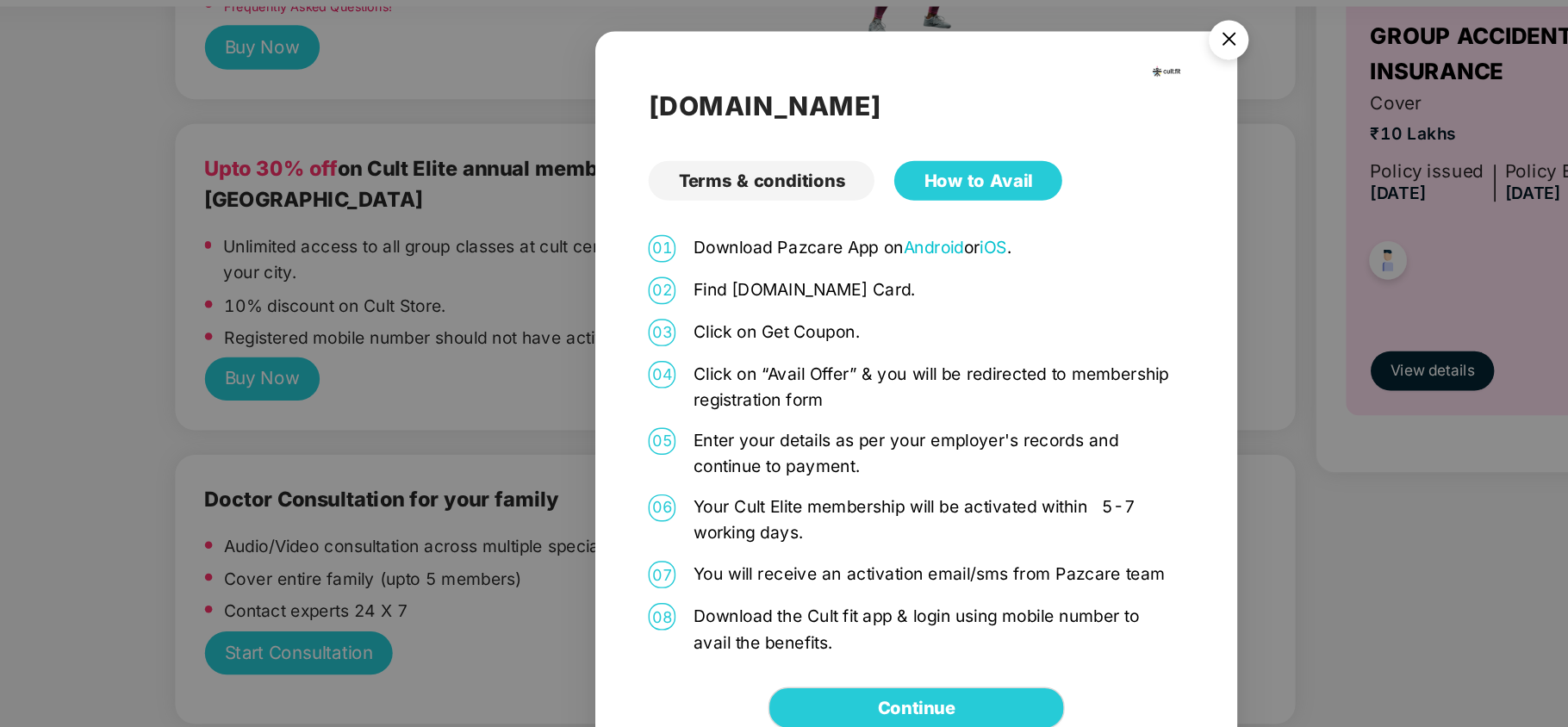
click at [678, 214] on div "Terms & conditions" at bounding box center [675, 217] width 157 height 27
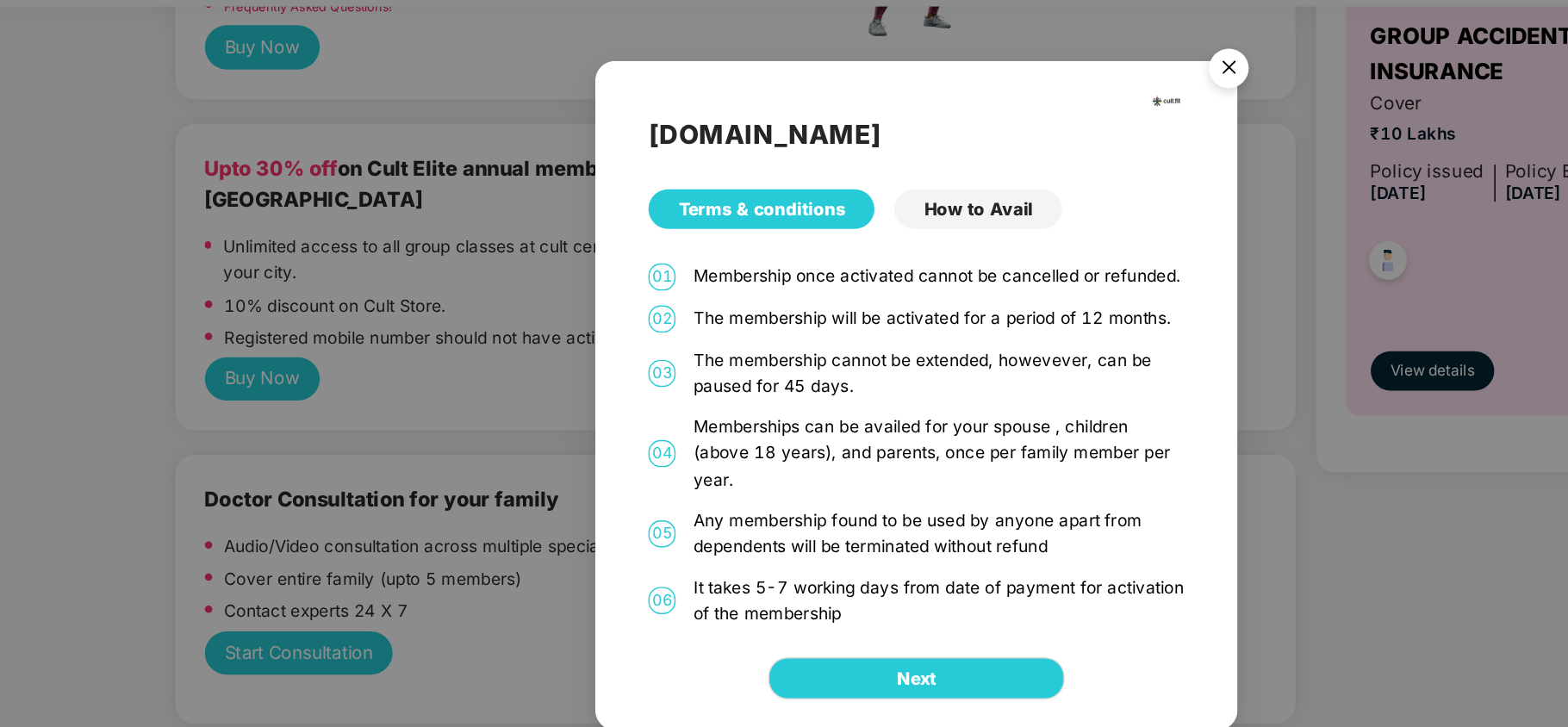
click at [831, 261] on div "[DOMAIN_NAME] Terms & conditions How to Avail 01 Membership once activated cann…" at bounding box center [783, 331] width 448 height 395
click at [831, 239] on div "How to Avail" at bounding box center [826, 237] width 118 height 27
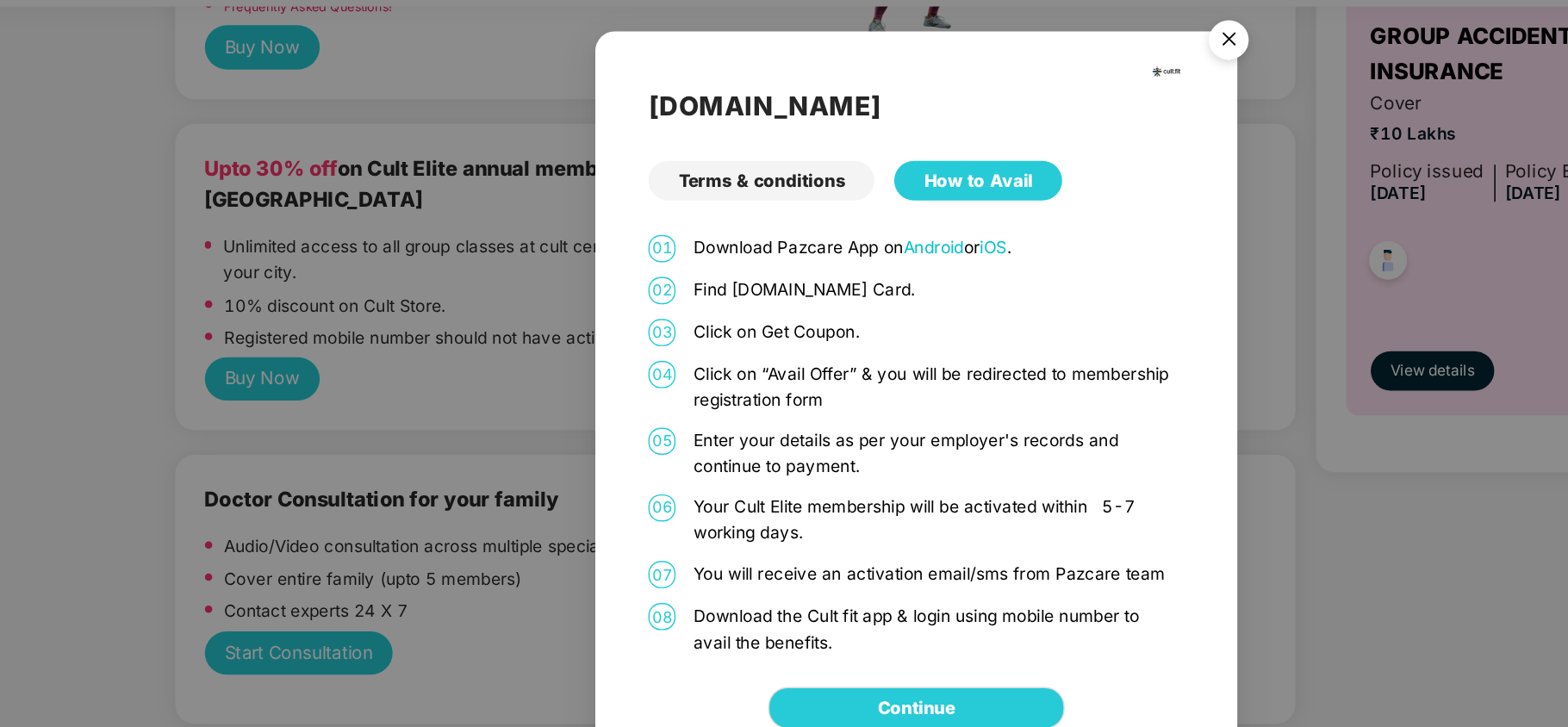
click at [687, 213] on div "Terms & conditions" at bounding box center [675, 217] width 157 height 27
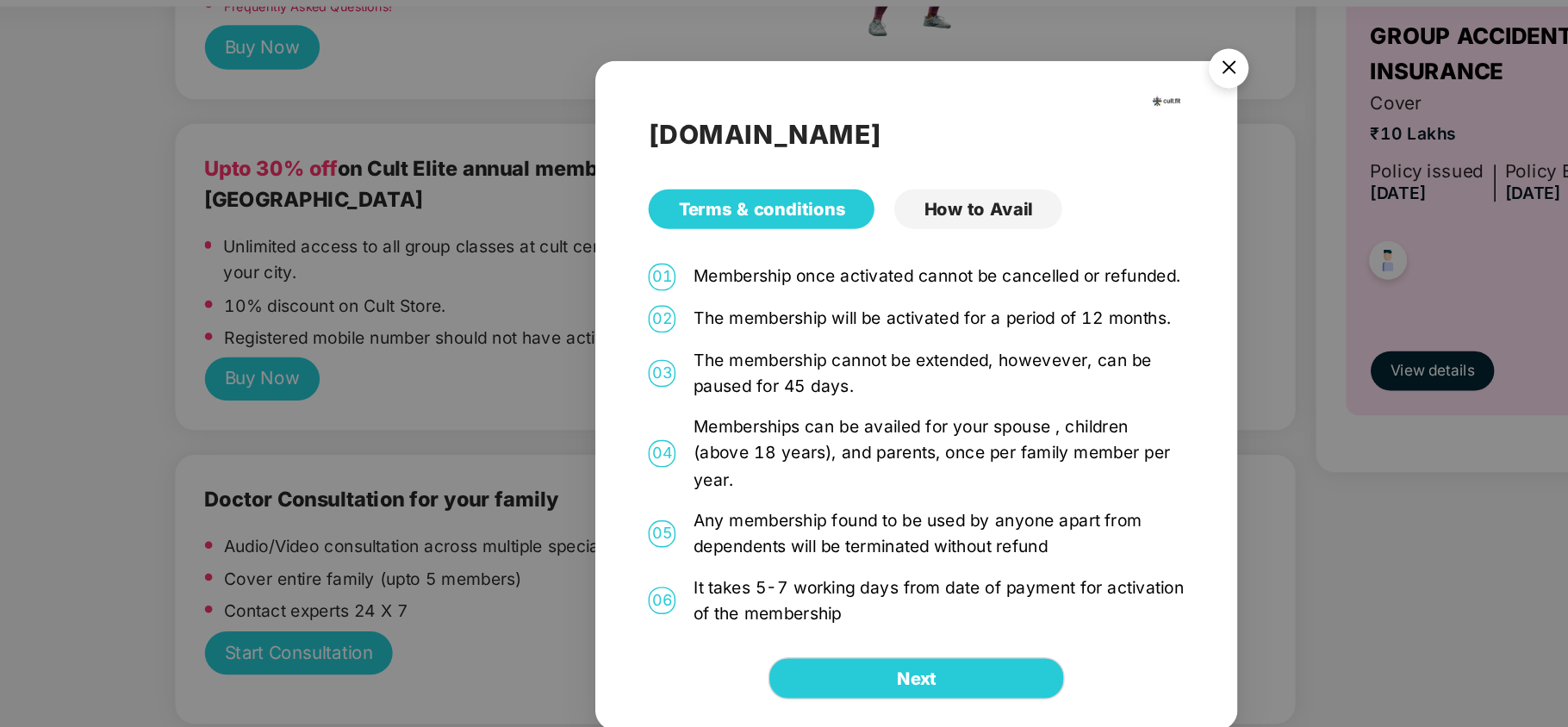
click at [1003, 149] on img "Close" at bounding box center [1001, 142] width 49 height 49
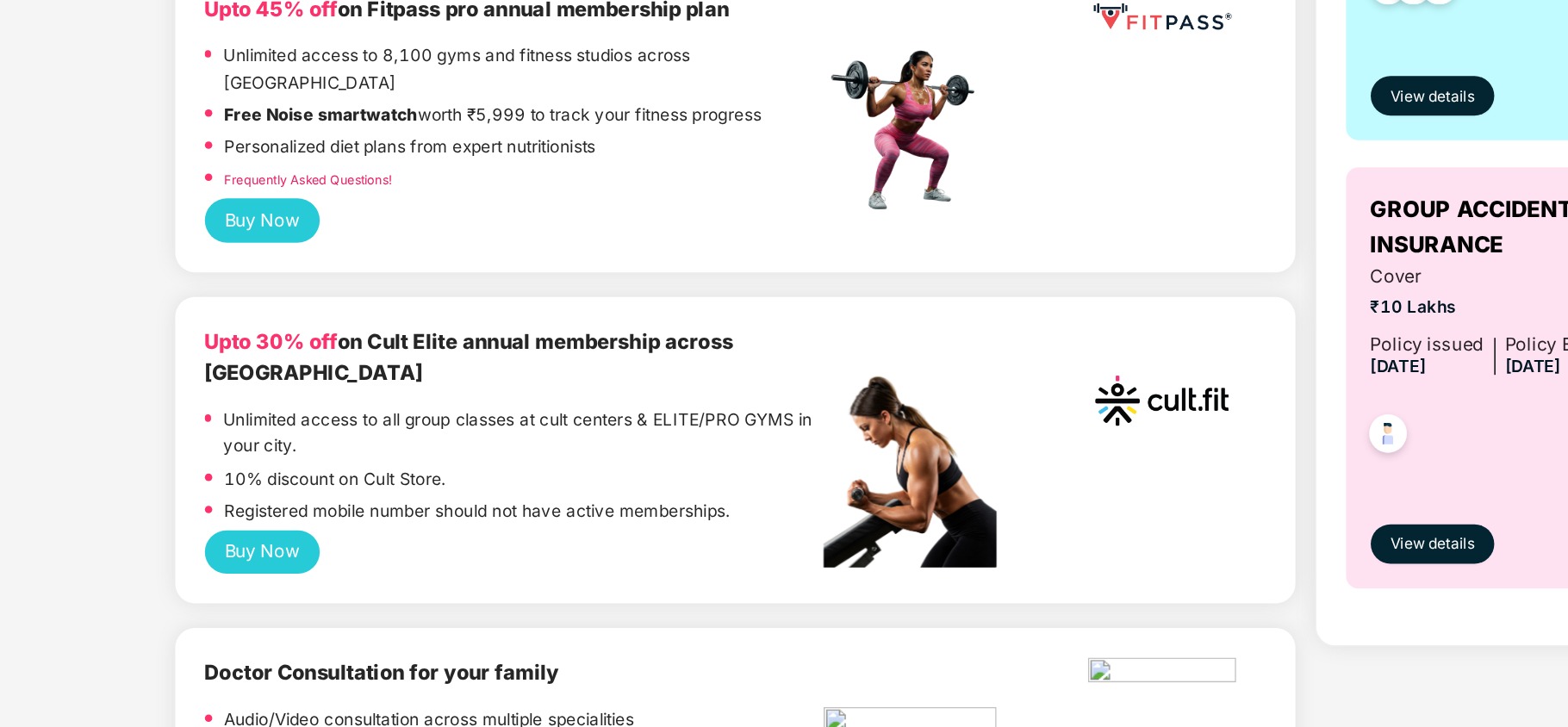
scroll to position [96, 0]
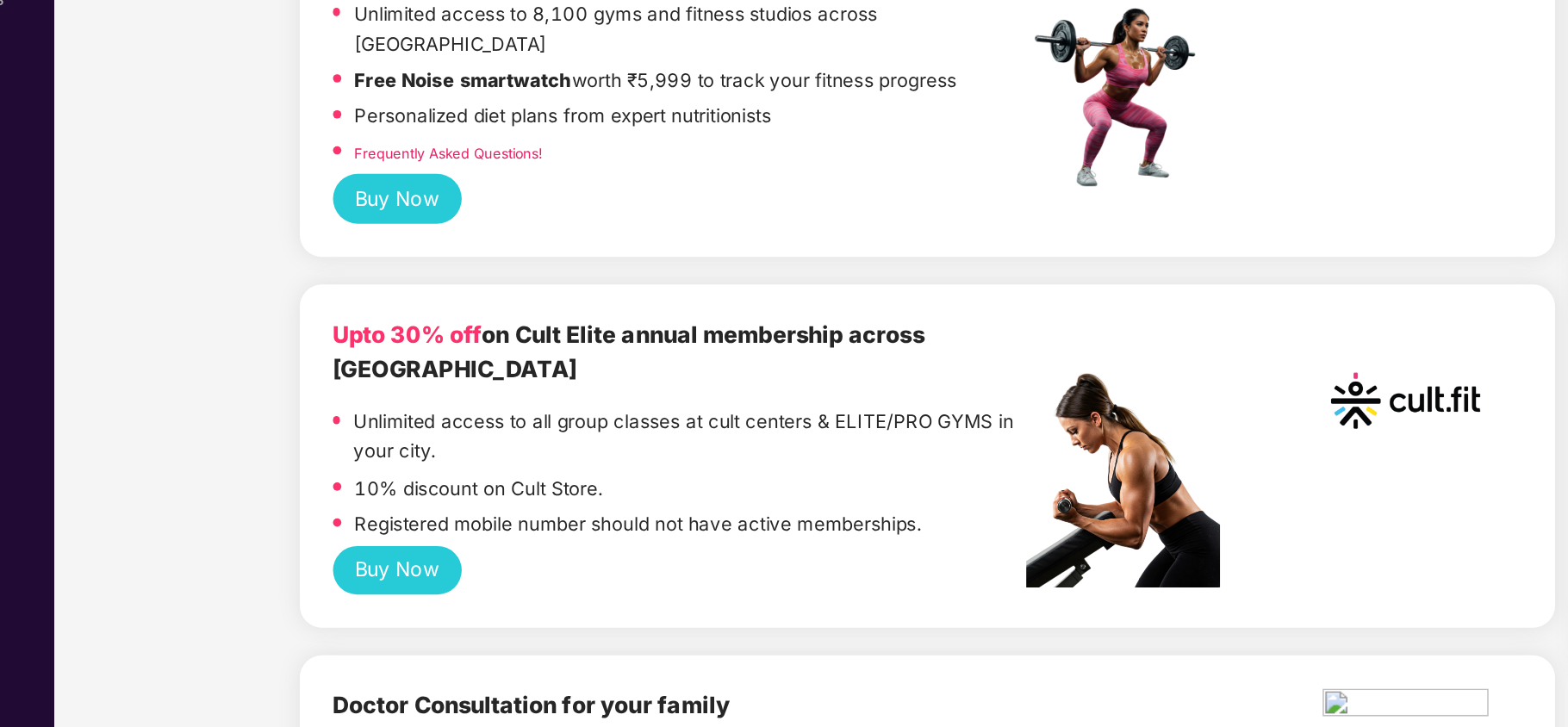
click at [351, 588] on button "Buy Now" at bounding box center [328, 603] width 81 height 30
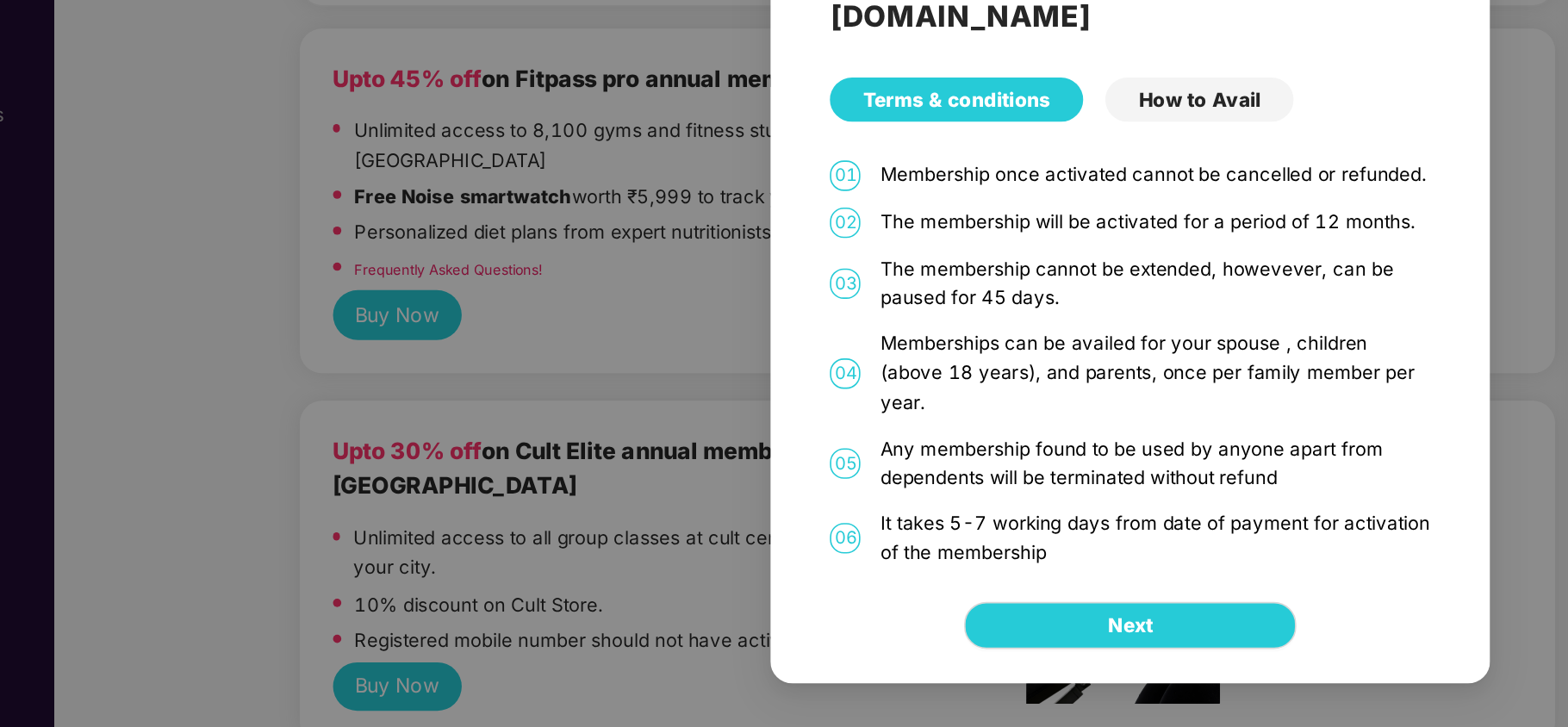
scroll to position [95, 0]
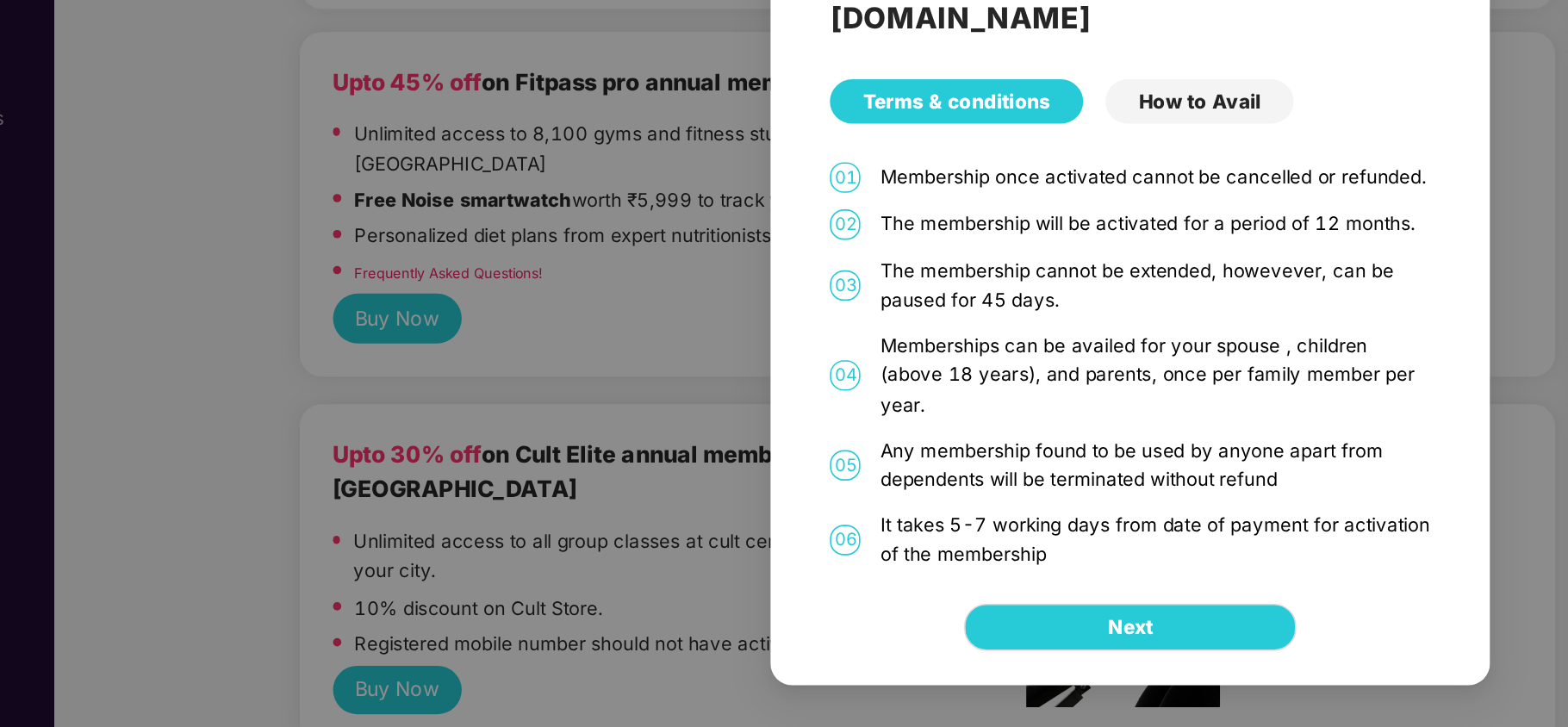
drag, startPoint x: 733, startPoint y: 509, endPoint x: 601, endPoint y: 293, distance: 253.1
click at [601, 293] on div "[DOMAIN_NAME] Terms & conditions How to Avail 01 Membership once activated cann…" at bounding box center [783, 331] width 448 height 395
copy div "01 Membership once activated cannot be cancelled or refunded. 02 The membership…"
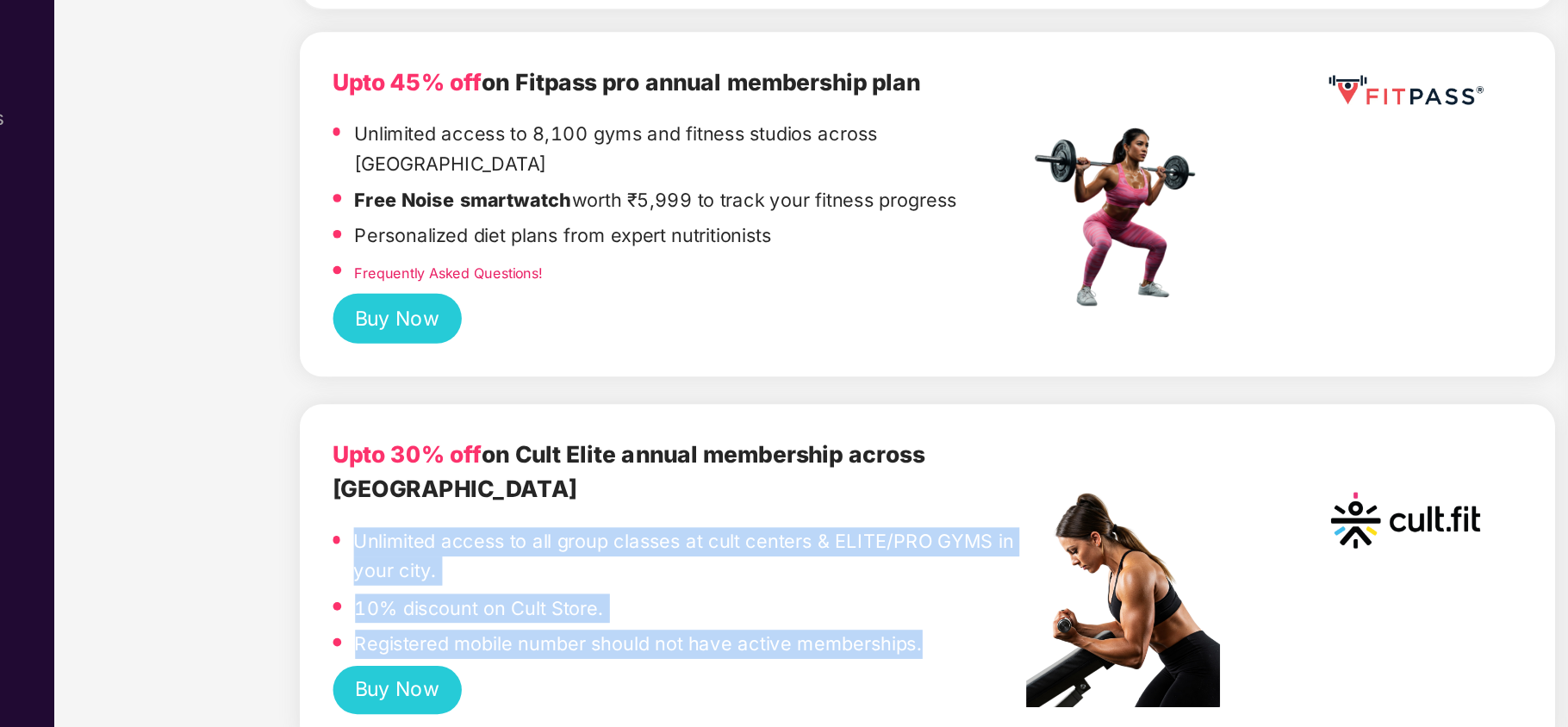
drag, startPoint x: 659, startPoint y: 537, endPoint x: 303, endPoint y: 472, distance: 361.9
click at [303, 503] on div "Unlimited access to all group classes at cult centers & ELITE/PRO GYMS in your …" at bounding box center [503, 545] width 431 height 86
copy div "Unlimited access to all group classes at cult centers & ELITE/PRO GYMS in your …"
click at [481, 544] on div "10% discount on Cult Store." at bounding box center [503, 555] width 431 height 22
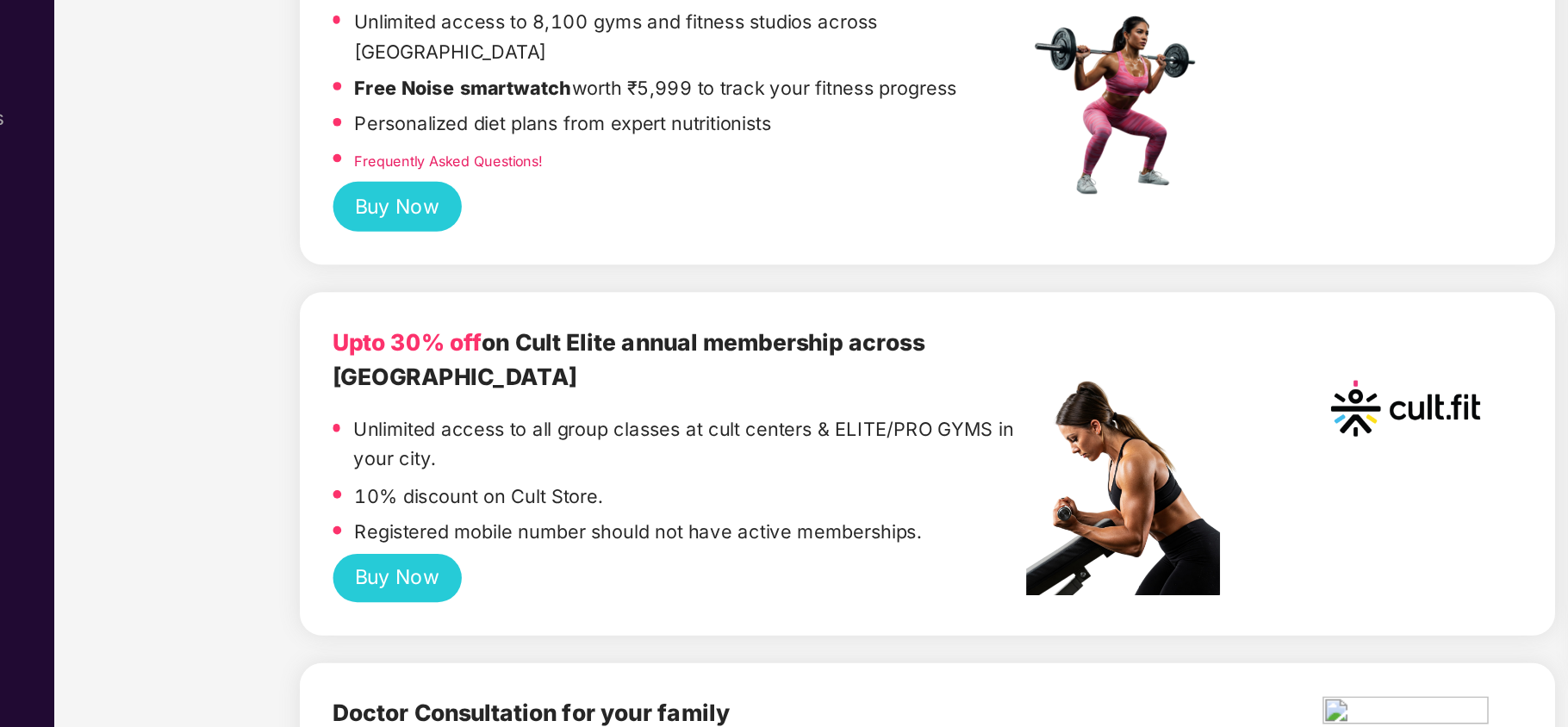
scroll to position [342, 0]
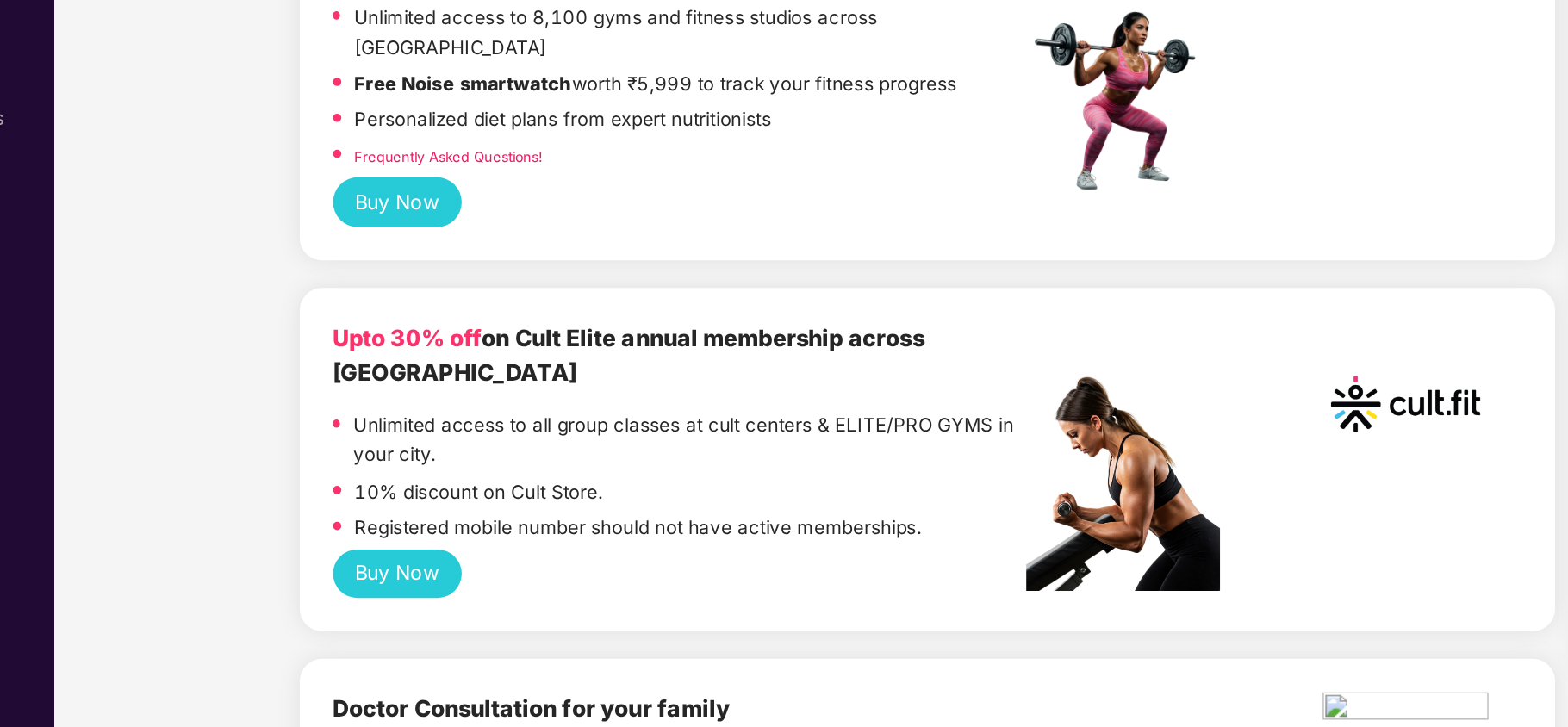
click at [343, 517] on button "Buy Now" at bounding box center [328, 532] width 81 height 30
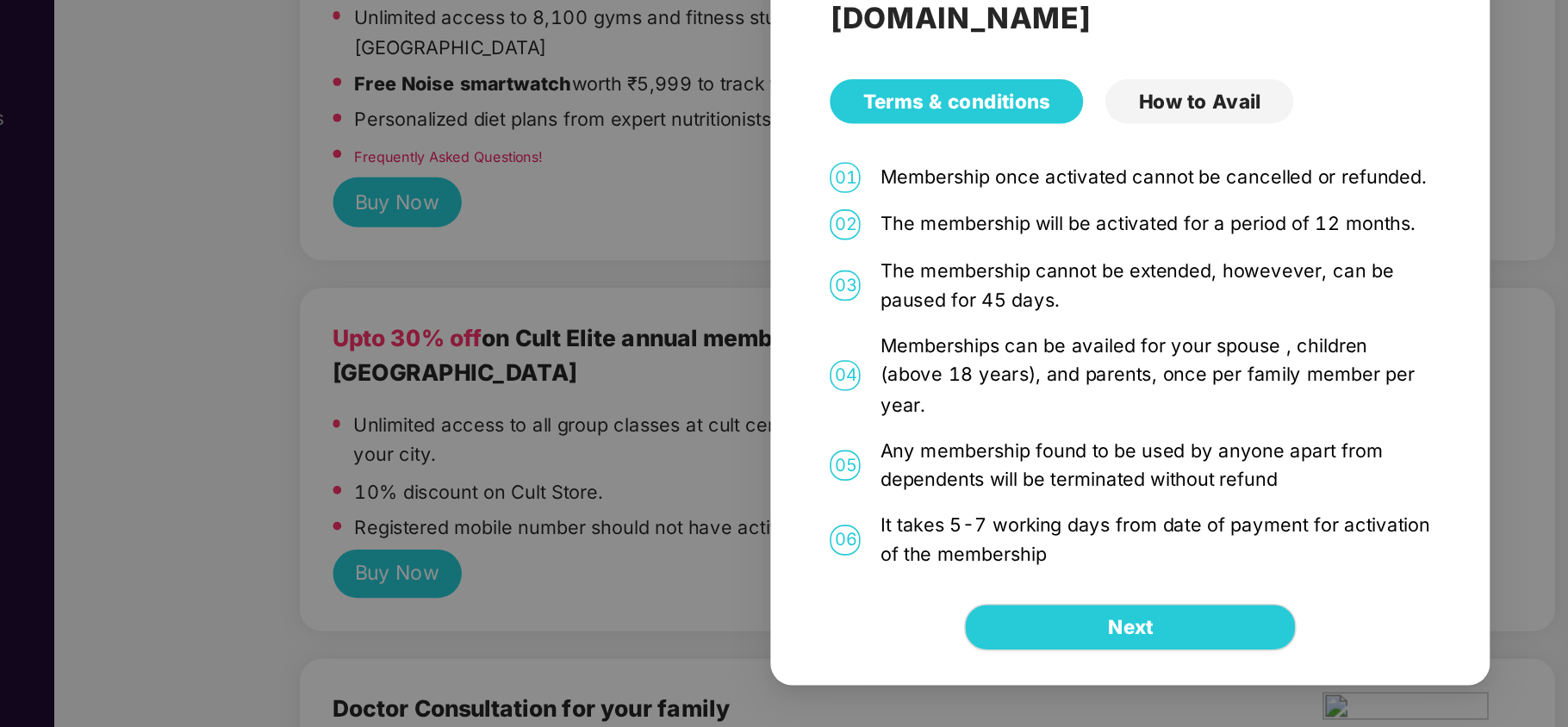
click at [828, 252] on div "How to Avail" at bounding box center [826, 237] width 118 height 27
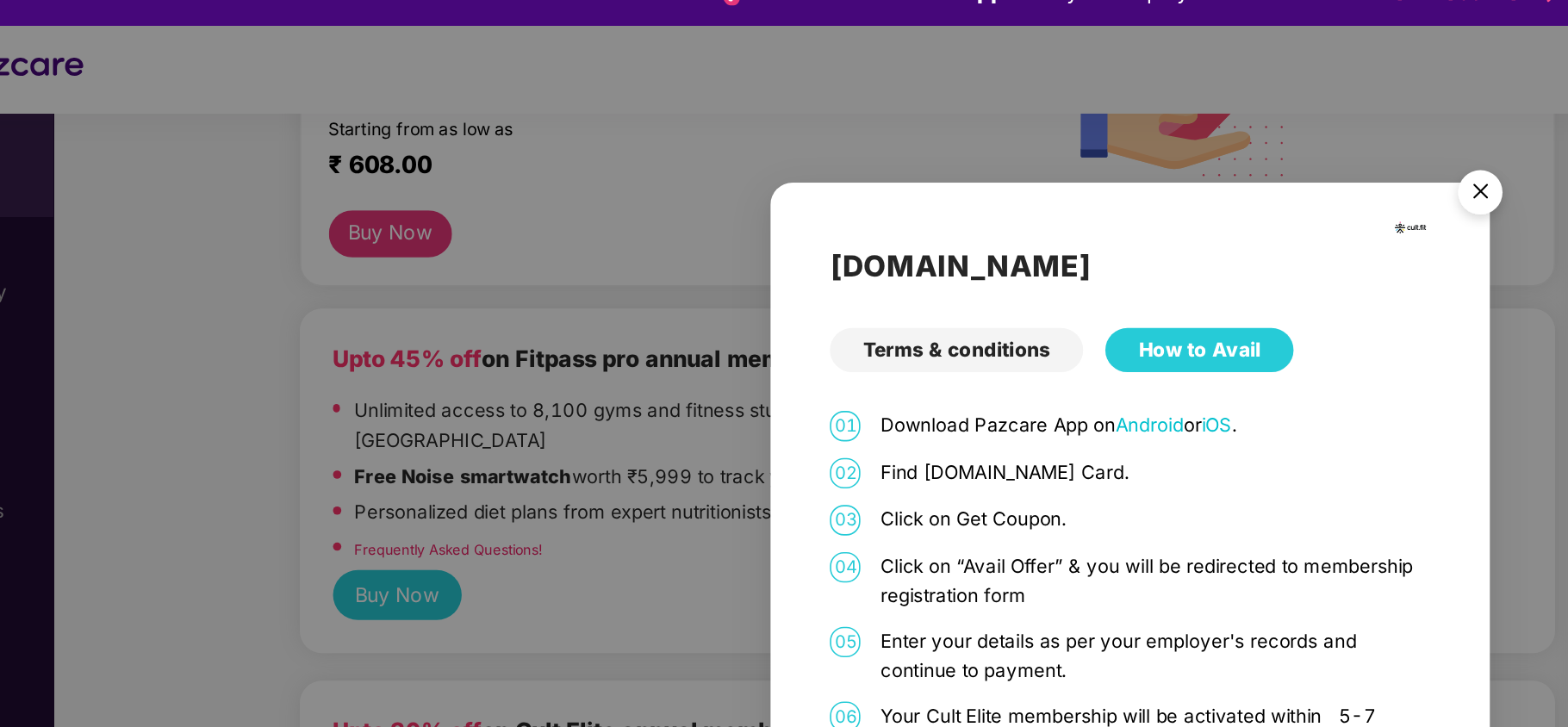
scroll to position [22, 0]
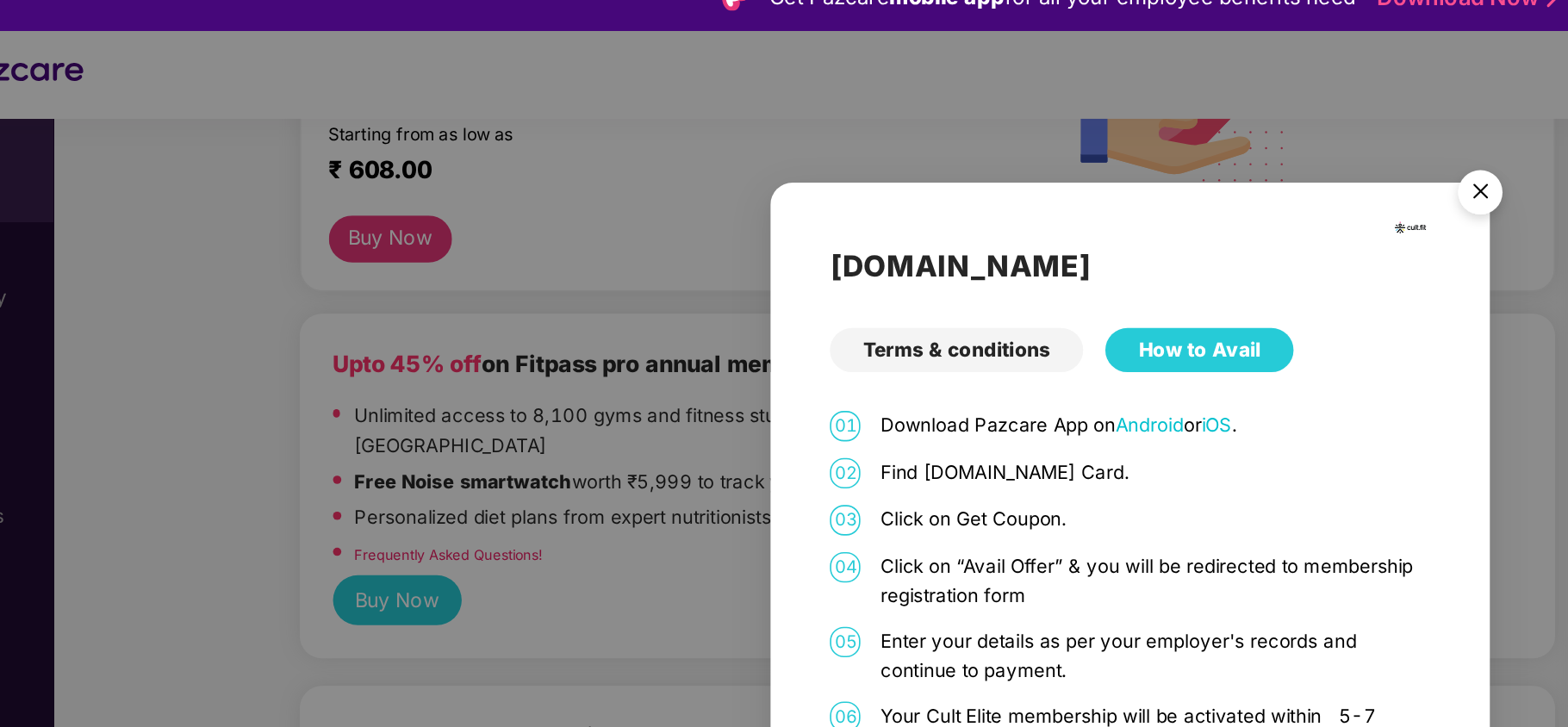
click at [1004, 125] on img "Close" at bounding box center [1001, 122] width 49 height 49
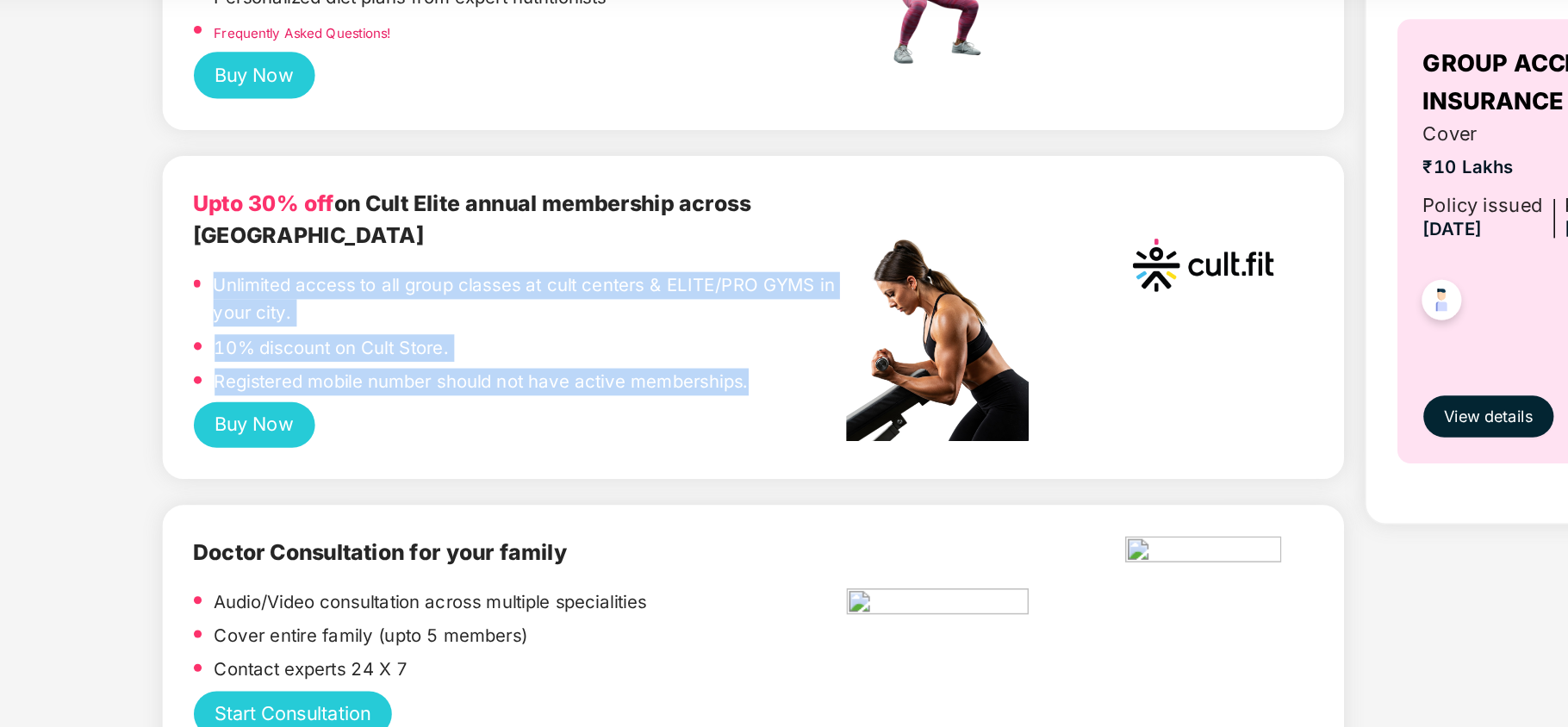
drag, startPoint x: 658, startPoint y: 295, endPoint x: 271, endPoint y: 230, distance: 392.4
click at [271, 230] on div "Upto 30% off on Cult Elite annual membership across India Unlimited access to a…" at bounding box center [658, 291] width 781 height 215
copy div "Unlimited access to all group classes at cult centers & ELITE/PRO GYMS in your …"
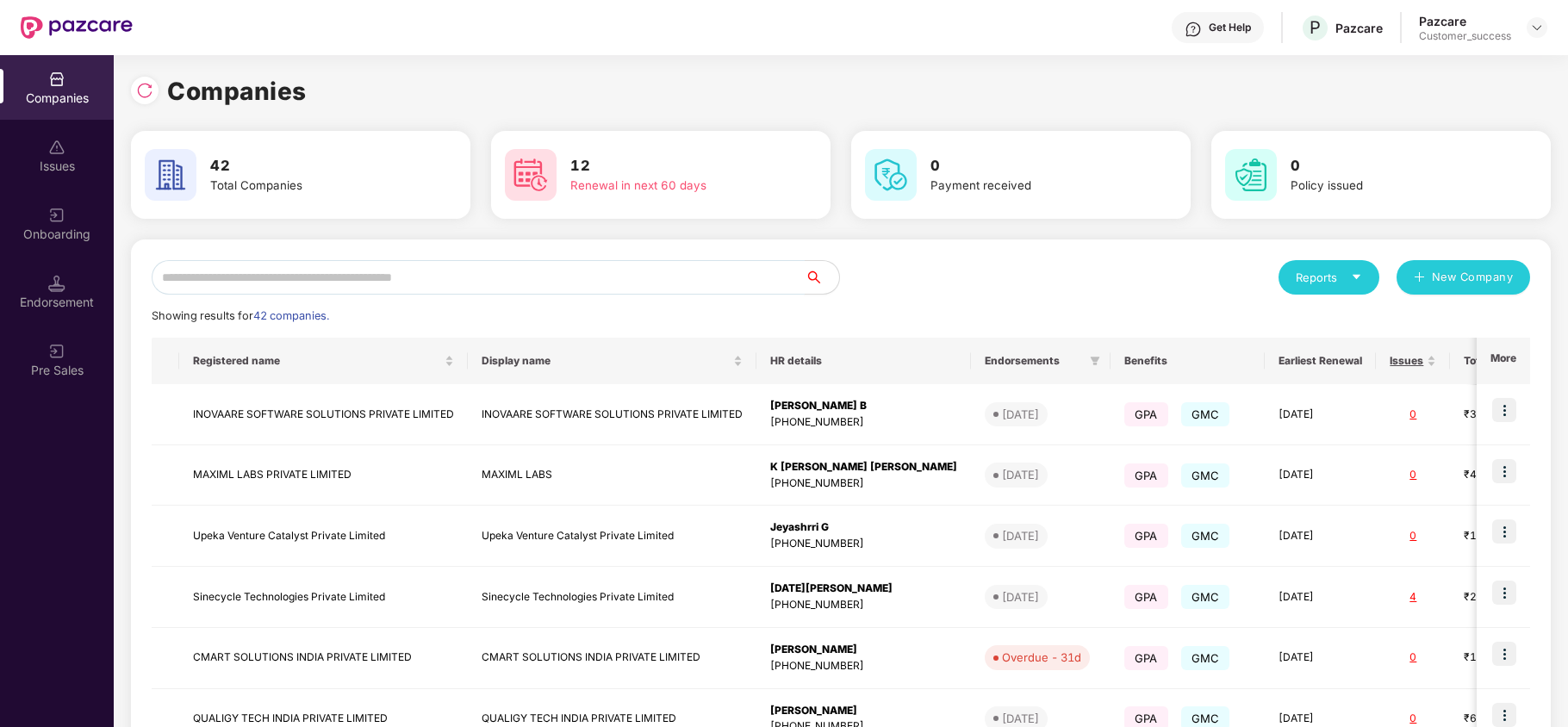
click at [394, 265] on input "text" at bounding box center [478, 276] width 653 height 34
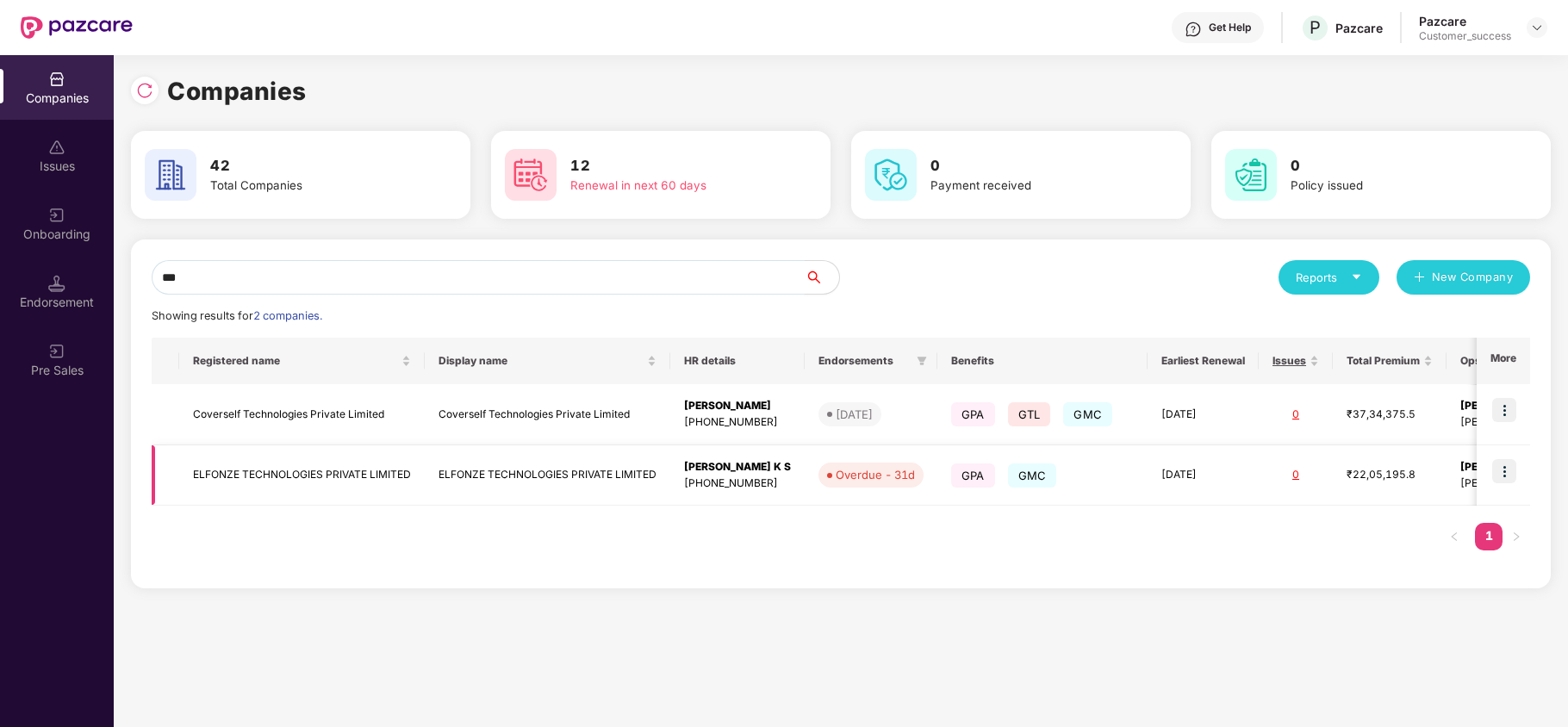
type input "***"
click at [1500, 473] on img at bounding box center [1503, 470] width 24 height 24
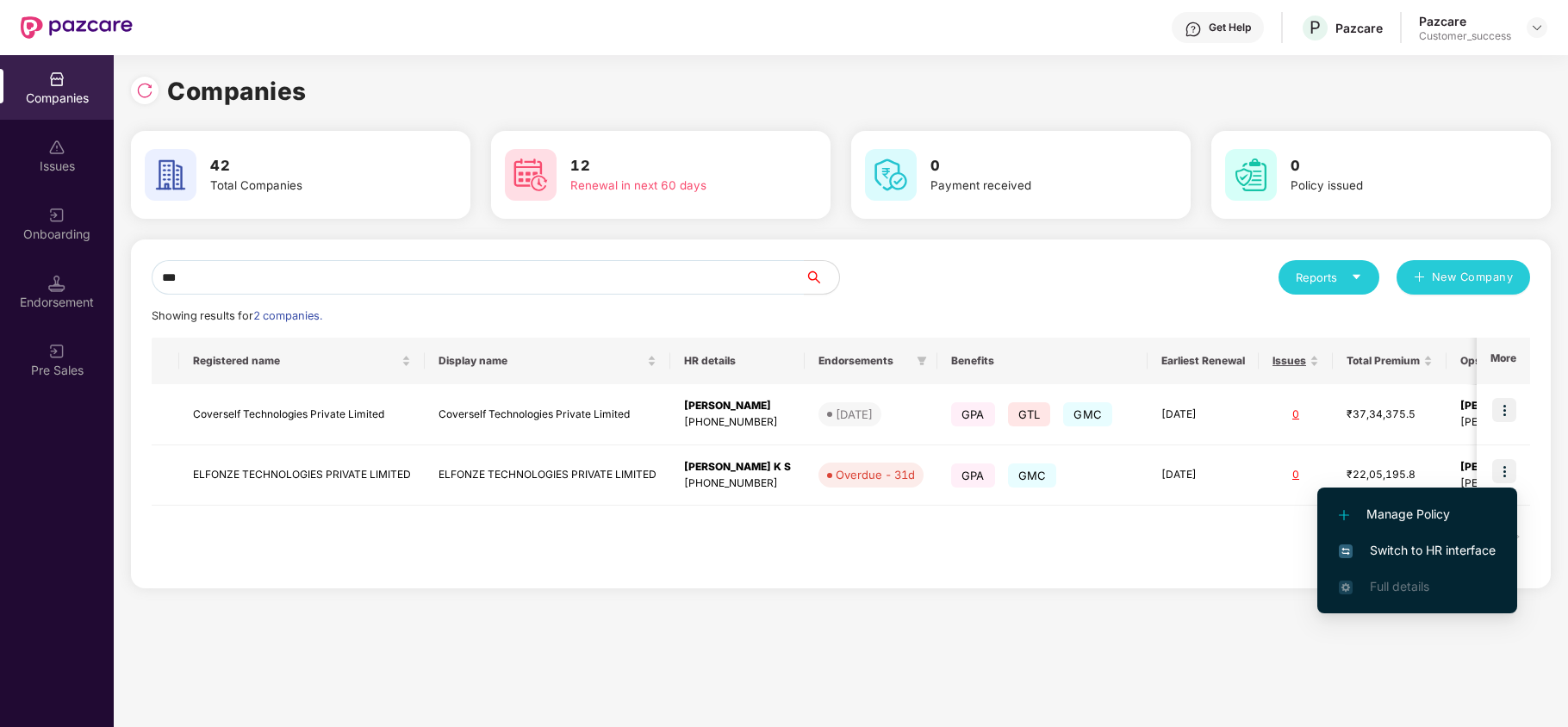
click at [1465, 548] on span "Switch to HR interface" at bounding box center [1416, 549] width 156 height 19
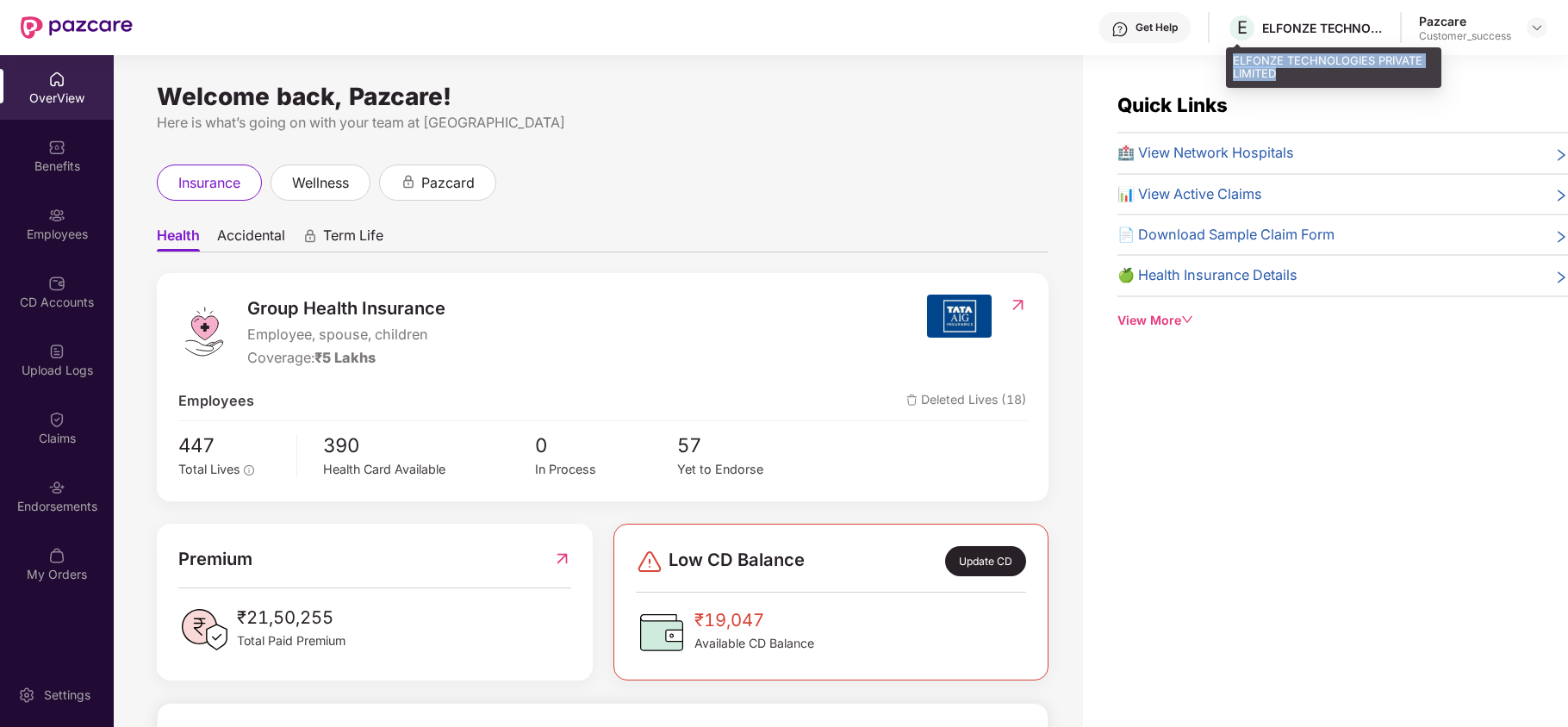
drag, startPoint x: 1280, startPoint y: 71, endPoint x: 1230, endPoint y: 58, distance: 51.7
click at [1230, 58] on div "ELFONZE TECHNOLOGIES PRIVATE LIMITED" at bounding box center [1334, 68] width 216 height 41
copy div "ELFONZE TECHNOLOGIES PRIVATE LIMITED"
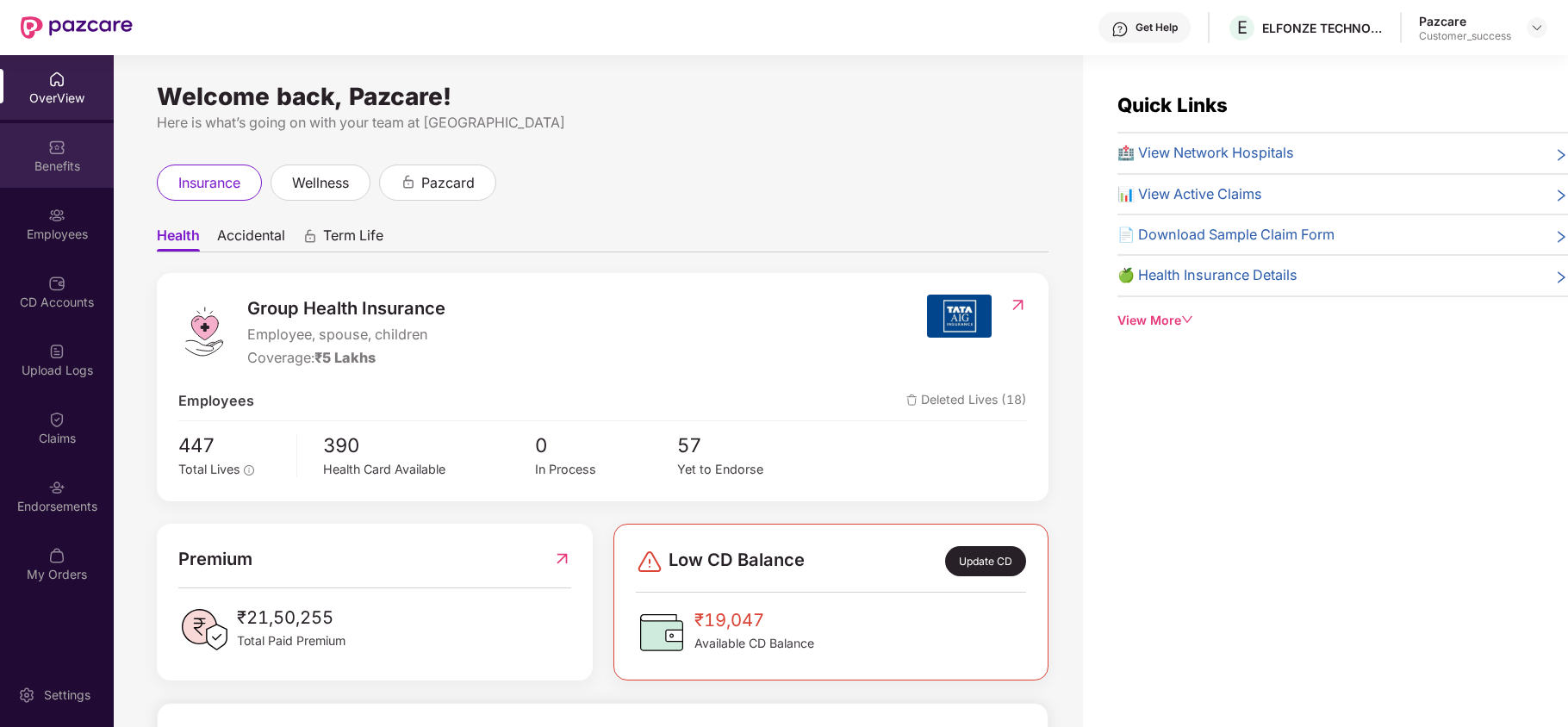
click at [80, 163] on div "Benefits" at bounding box center [57, 165] width 114 height 17
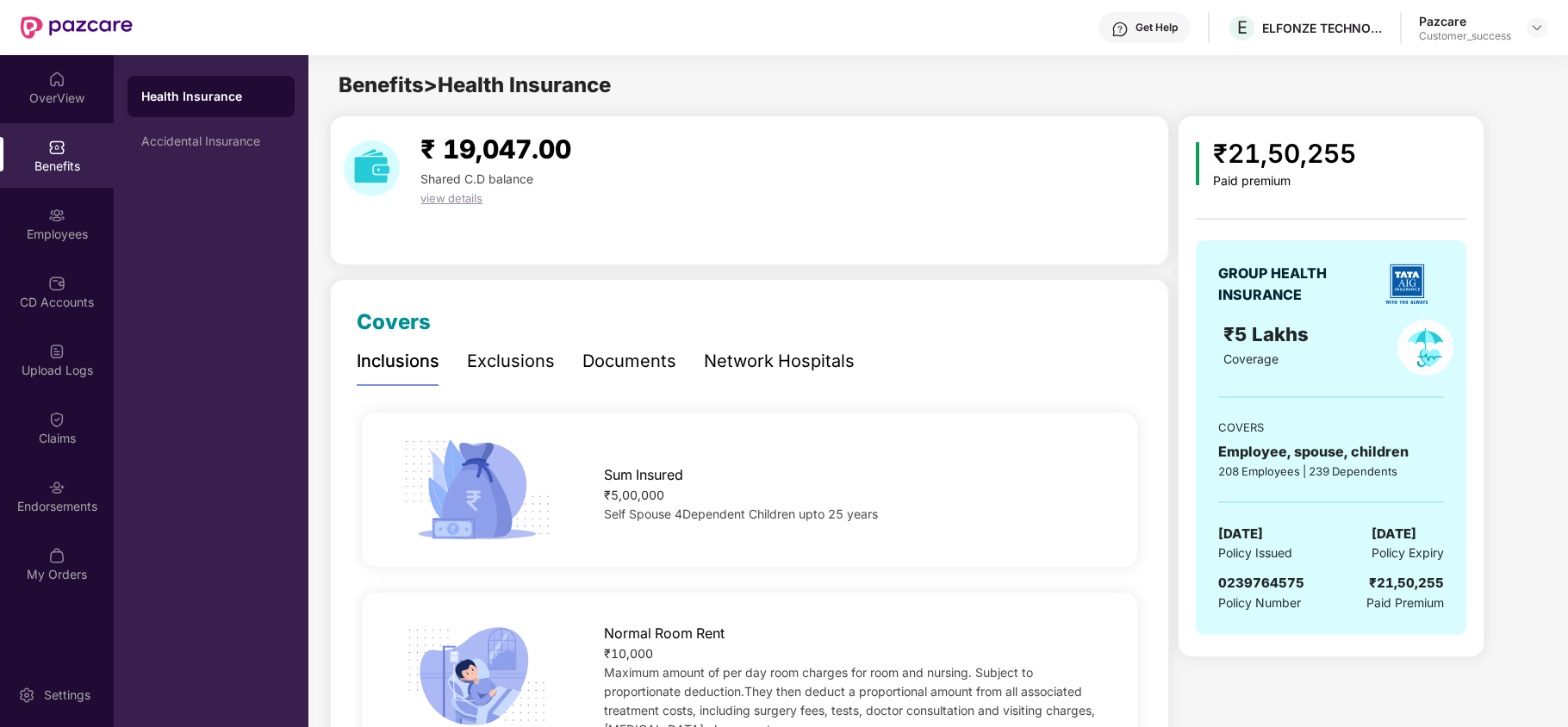
click at [1260, 584] on span "0239764575" at bounding box center [1260, 582] width 86 height 17
copy span "0239764575"
